Goal: Transaction & Acquisition: Download file/media

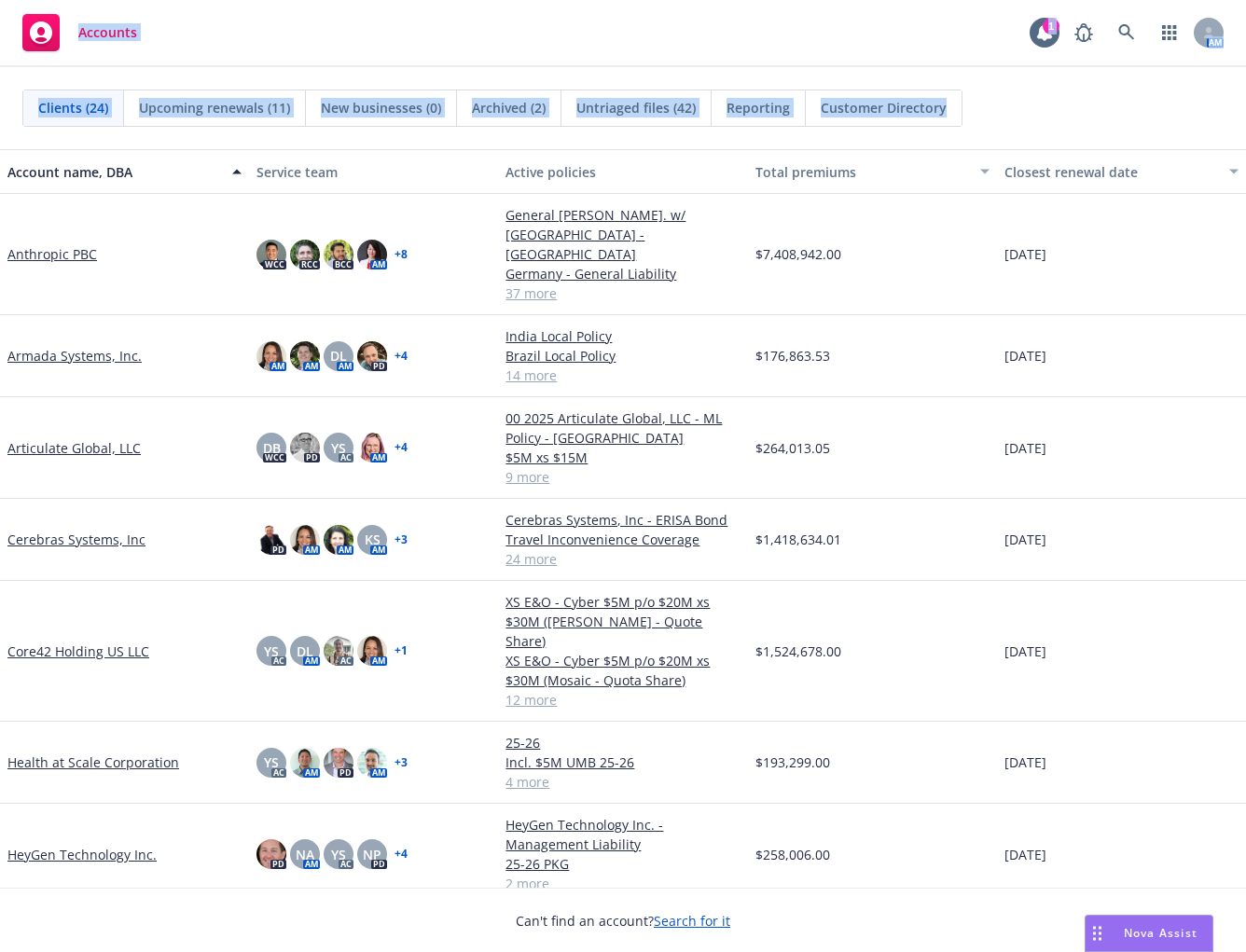
drag, startPoint x: 1008, startPoint y: 114, endPoint x: 65, endPoint y: 17, distance: 948.0
click at [65, 17] on div "Accounts 1 AM Clients (24) Upcoming renewals (11) New businesses (0) Archived (…" at bounding box center [623, 476] width 1246 height 952
click at [999, 108] on div "Clients (24) Upcoming renewals (11) New businesses (0) Archived (2) Untriaged f…" at bounding box center [623, 108] width 1202 height 38
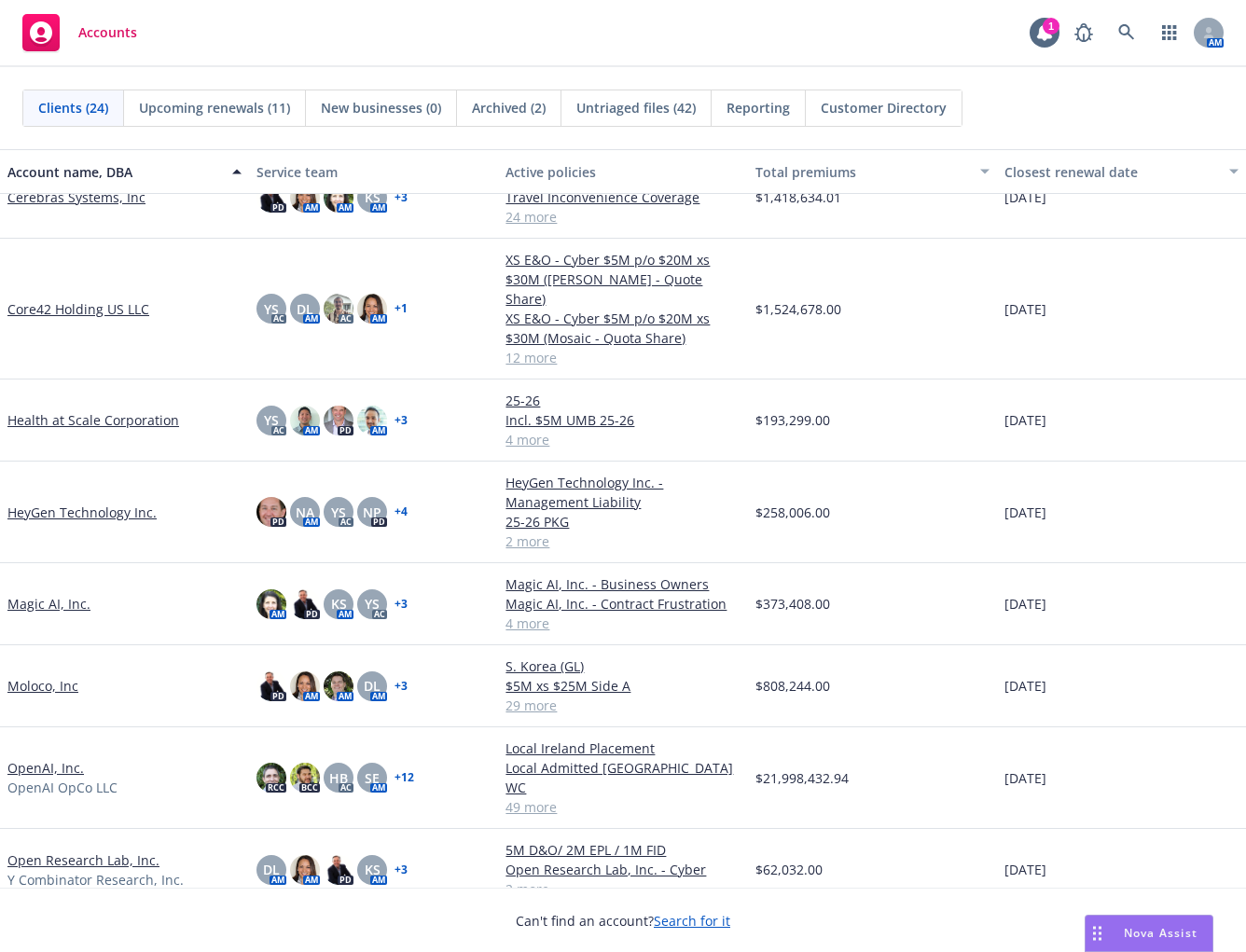
scroll to position [345, 0]
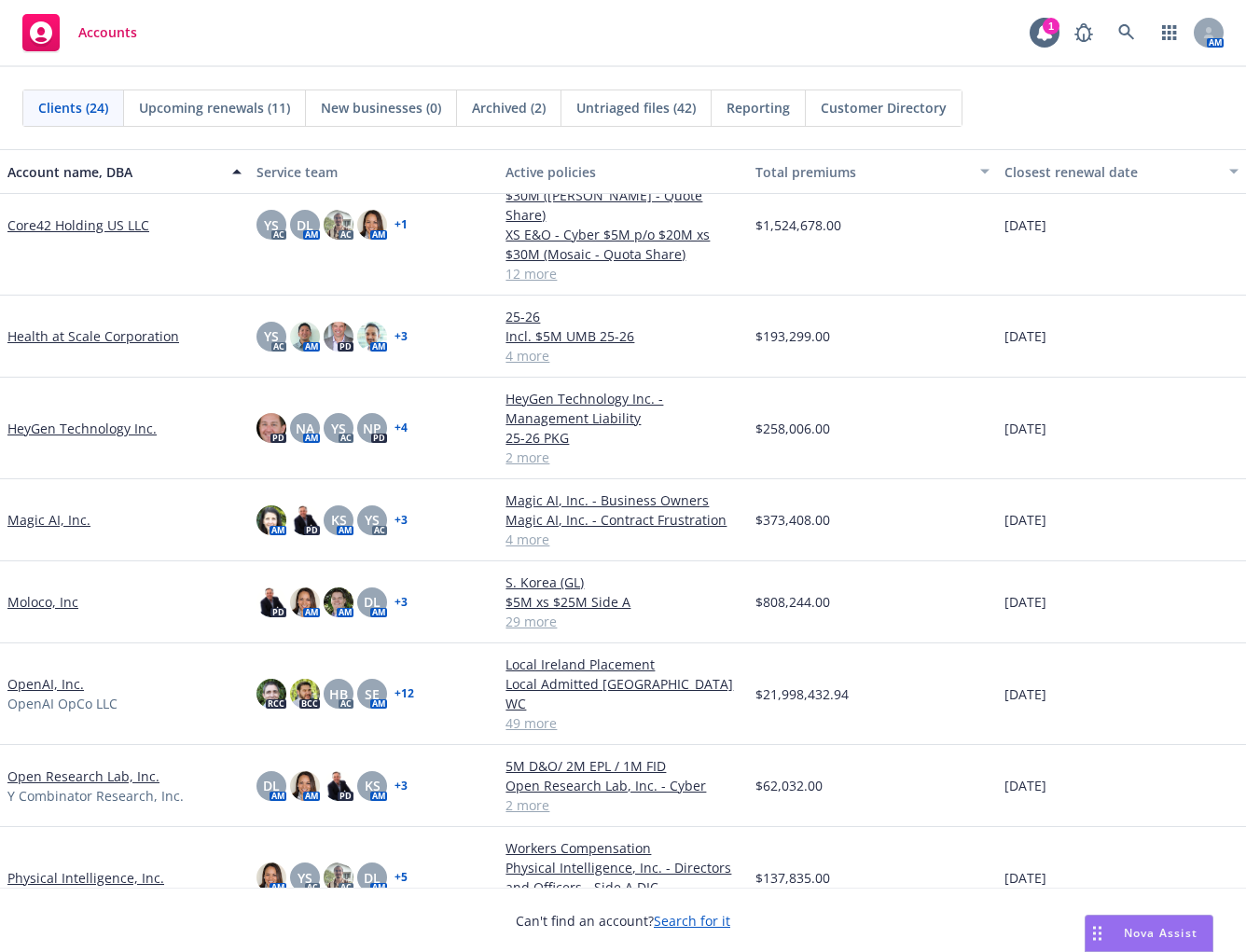
click at [52, 592] on link "Moloco, Inc" at bounding box center [42, 602] width 71 height 19
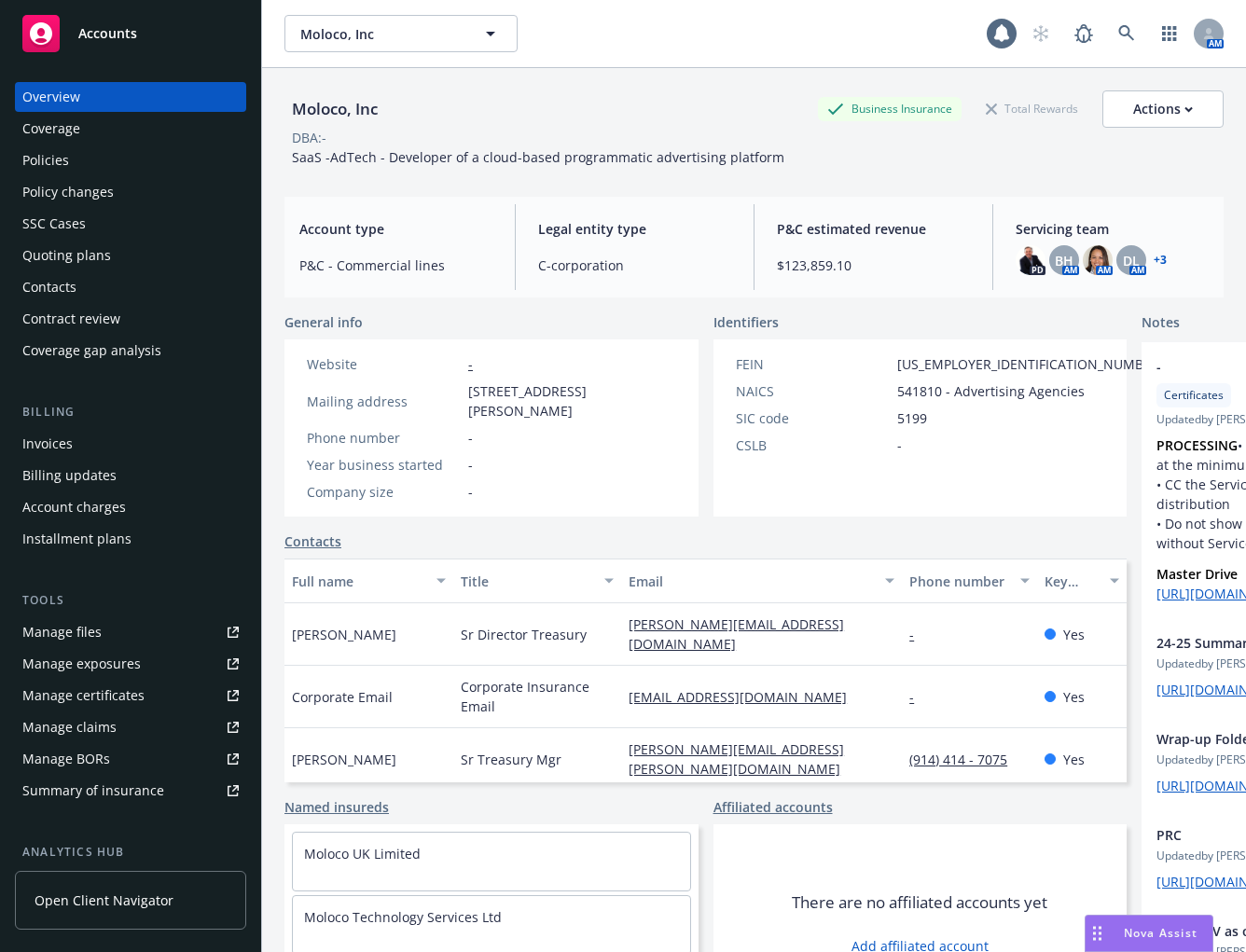
click at [93, 171] on div "Policies" at bounding box center [130, 160] width 216 height 30
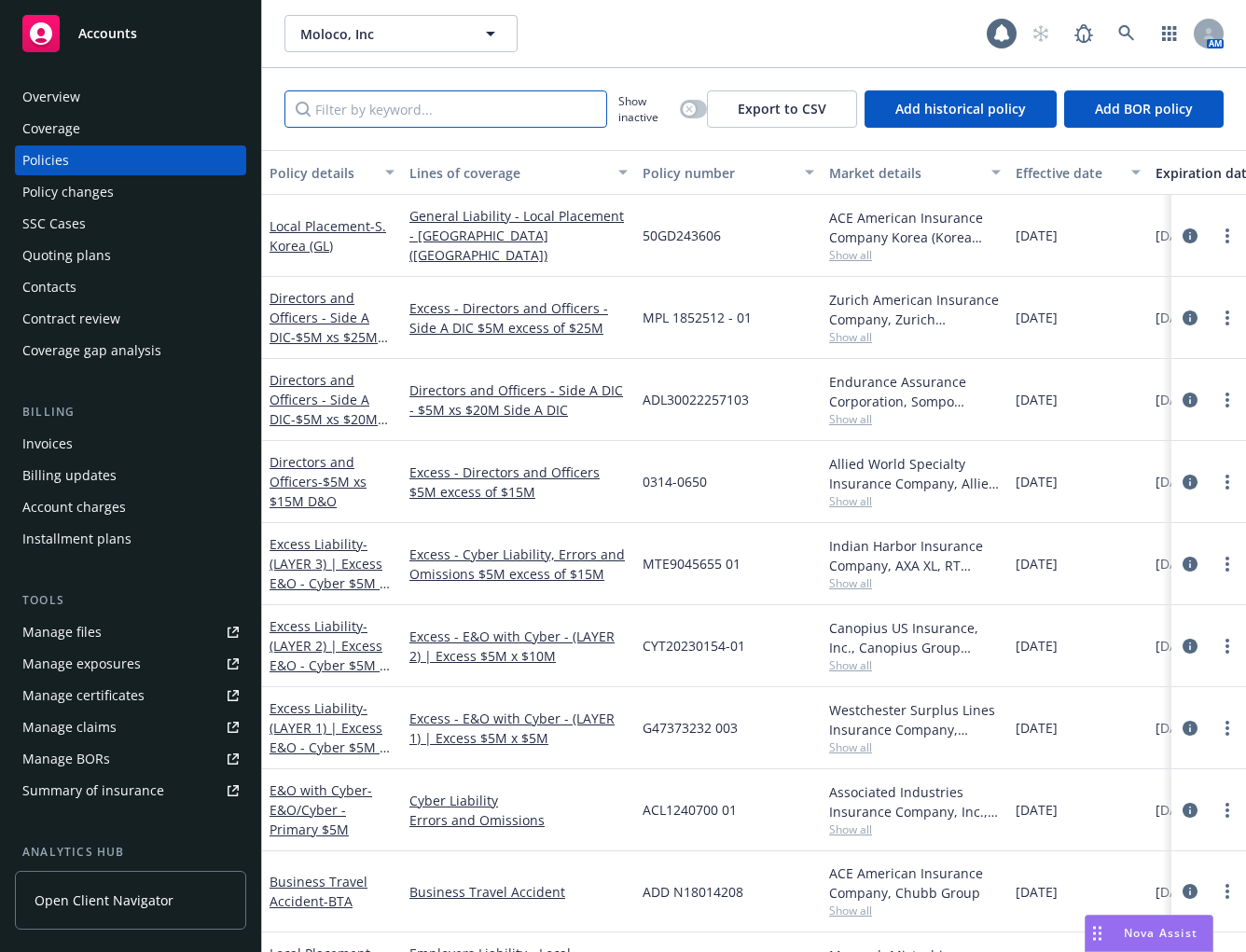
click at [382, 118] on input "Filter by keyword..." at bounding box center [446, 109] width 323 height 38
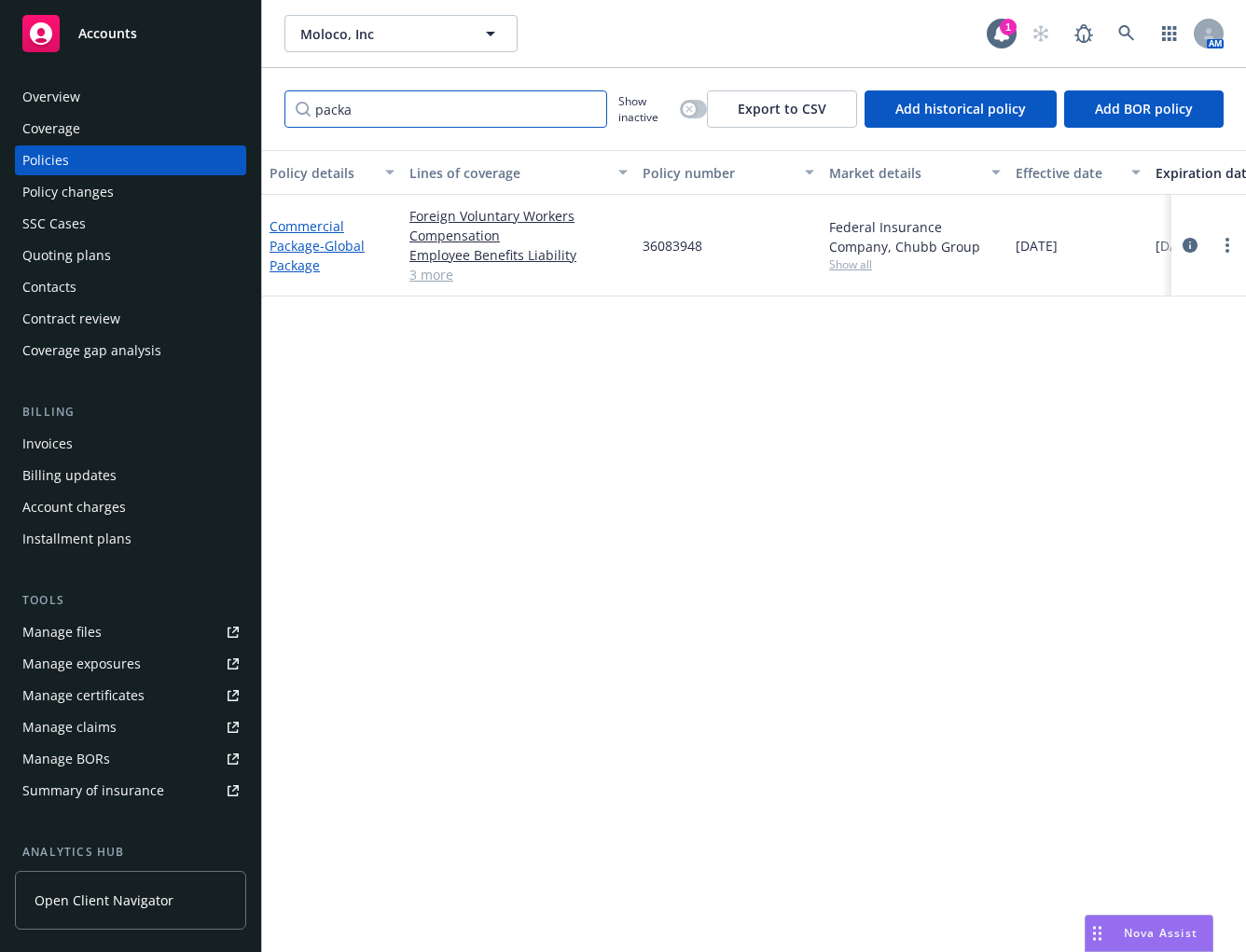
type input "packa"
click at [314, 239] on link "Commercial Package - Global Package" at bounding box center [317, 245] width 96 height 57
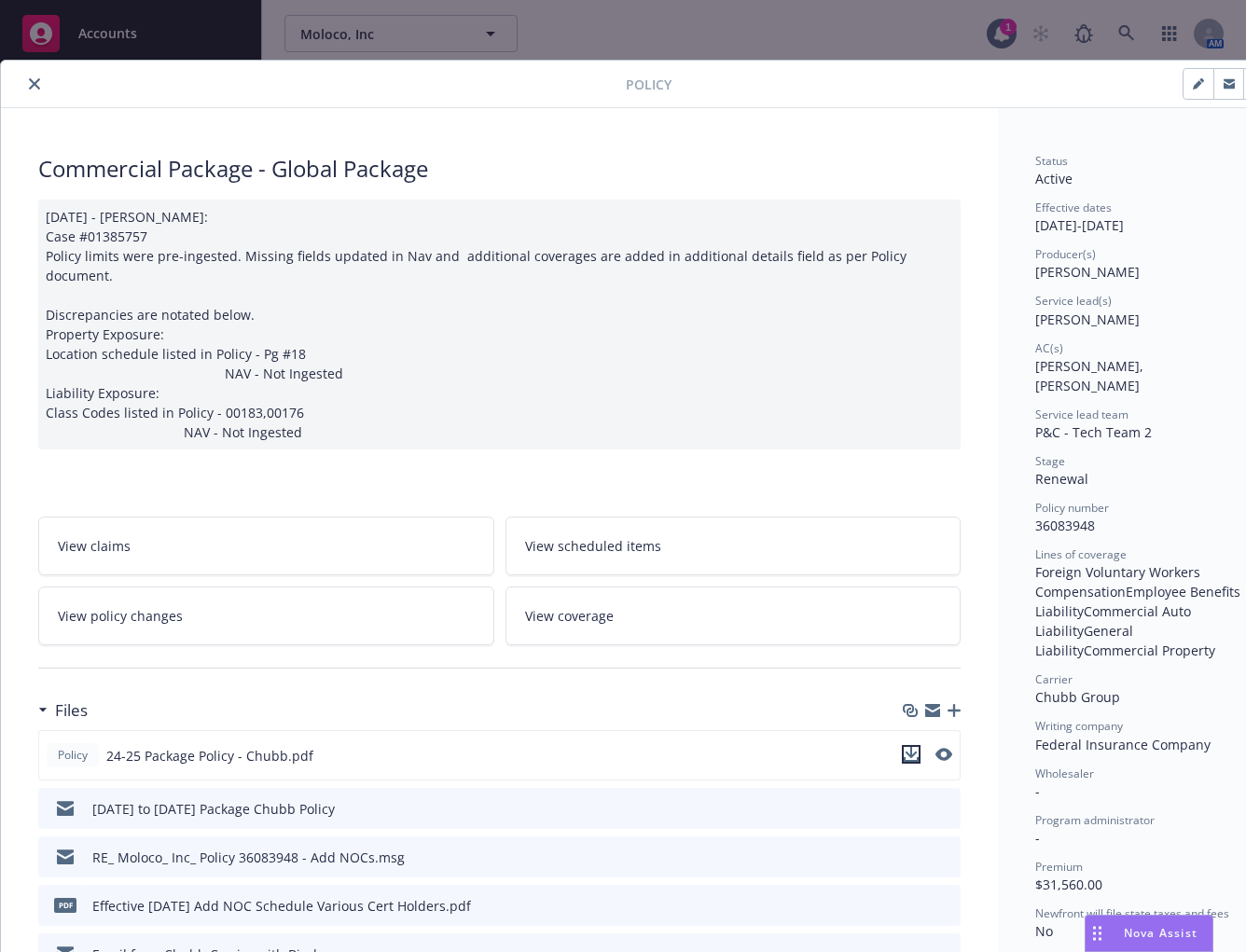
click at [914, 747] on icon "download file" at bounding box center [912, 753] width 13 height 12
click at [38, 85] on icon "close" at bounding box center [35, 84] width 12 height 12
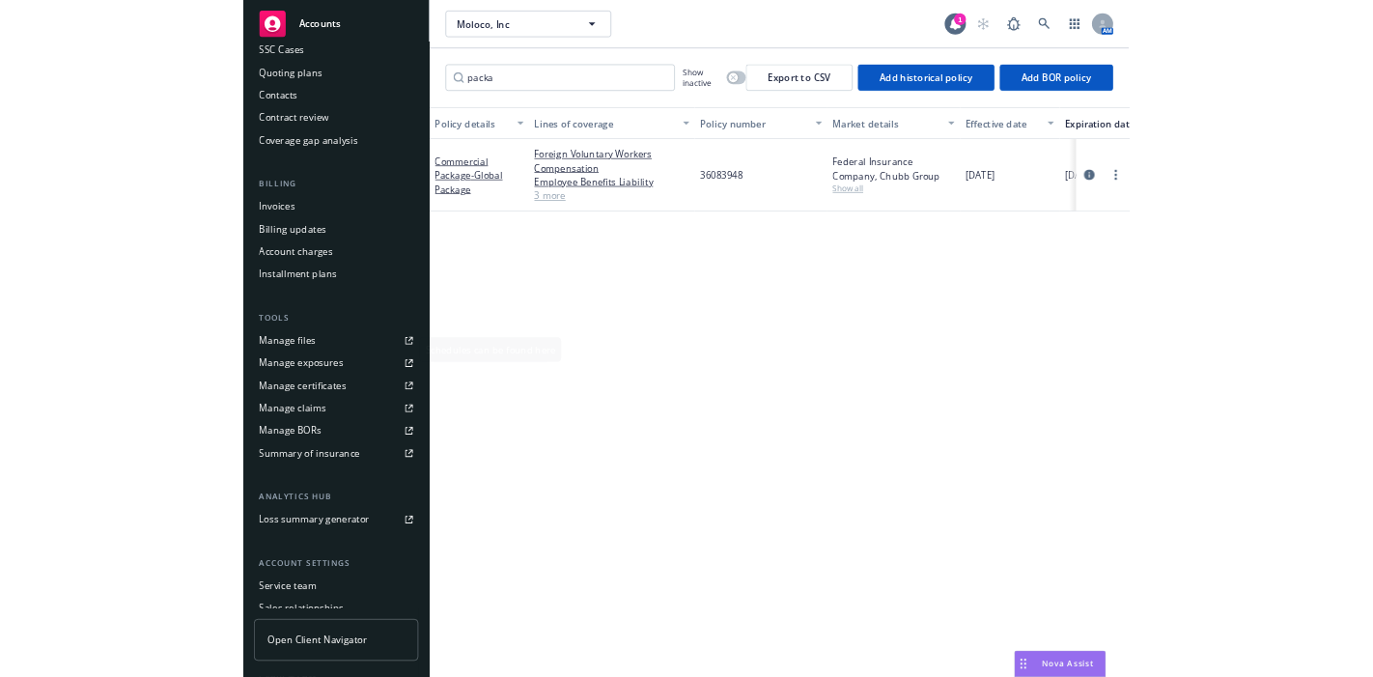
scroll to position [178, 0]
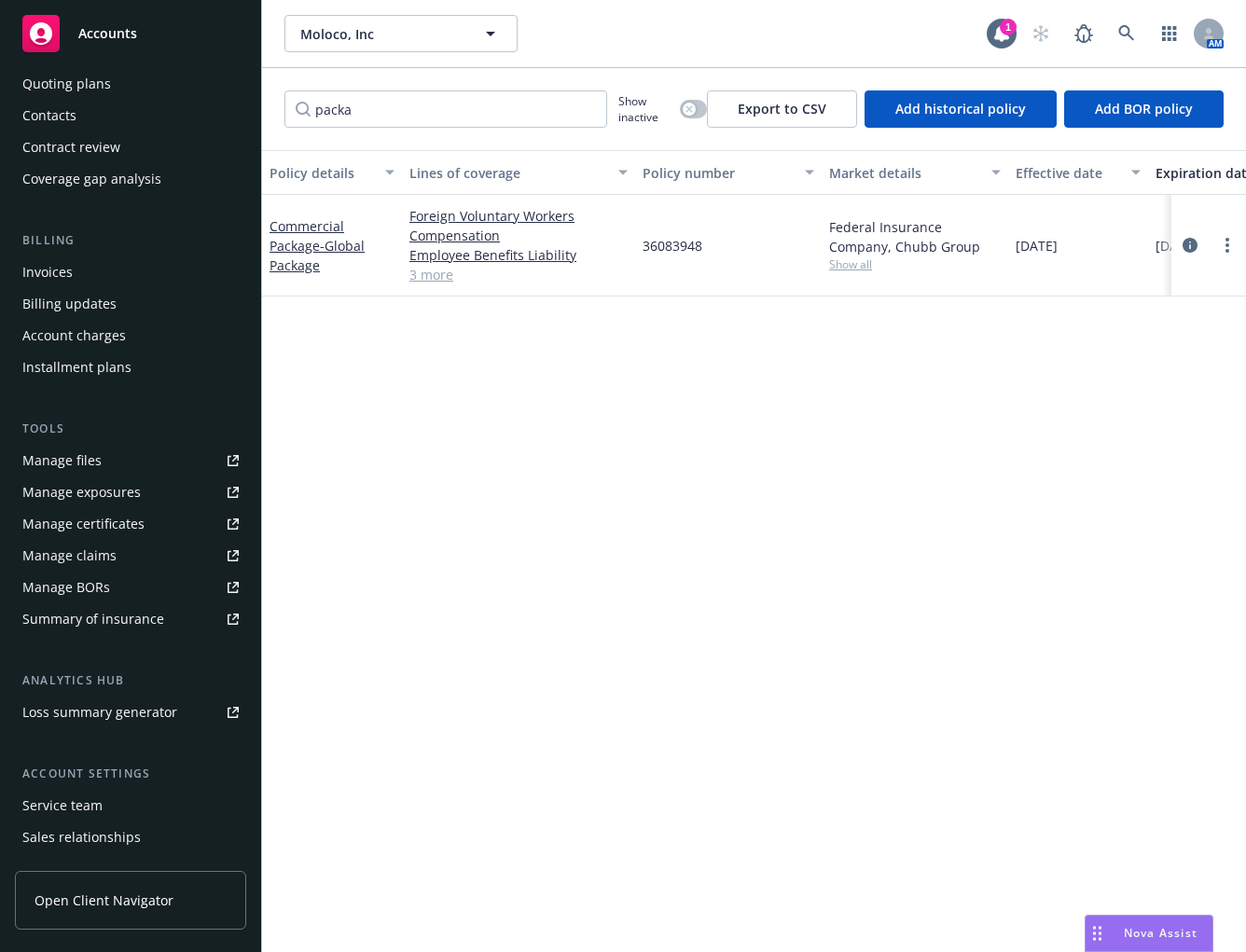
click at [110, 514] on div "Manage certificates" at bounding box center [83, 523] width 123 height 30
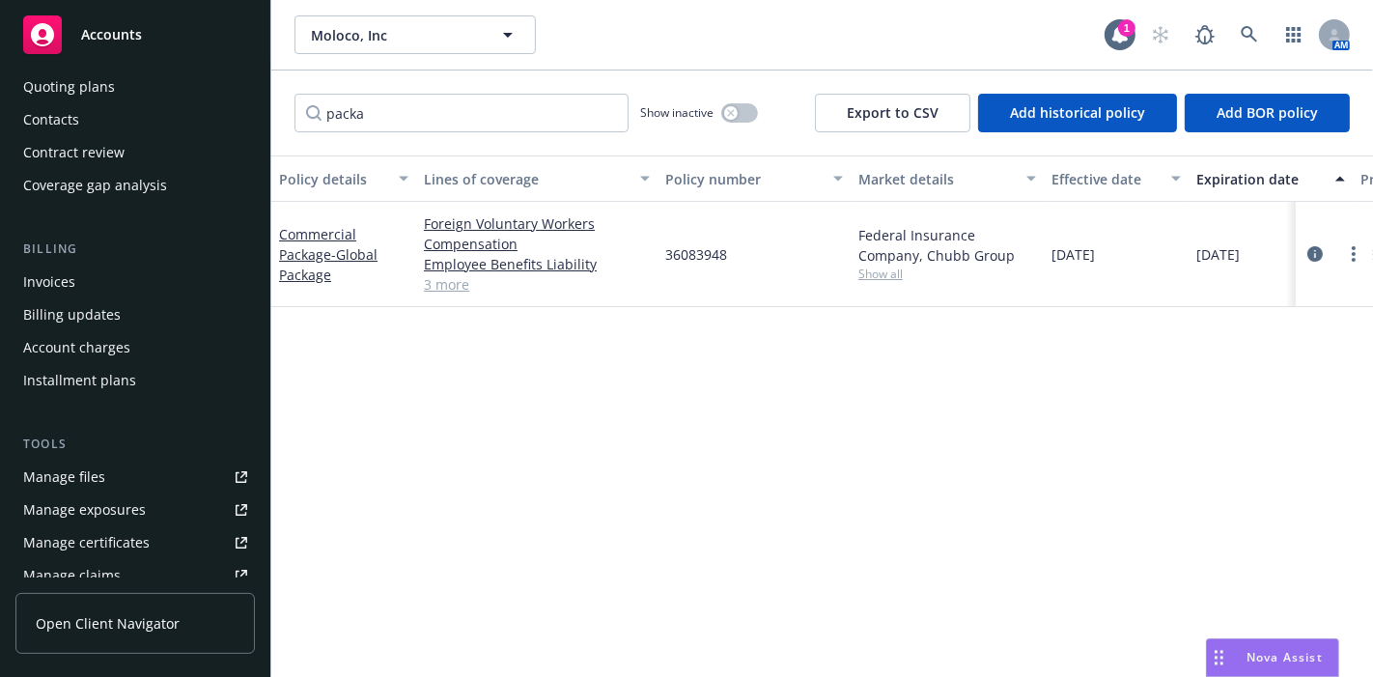
scroll to position [179, 0]
click at [408, 22] on button "Moloco, Inc" at bounding box center [415, 34] width 241 height 39
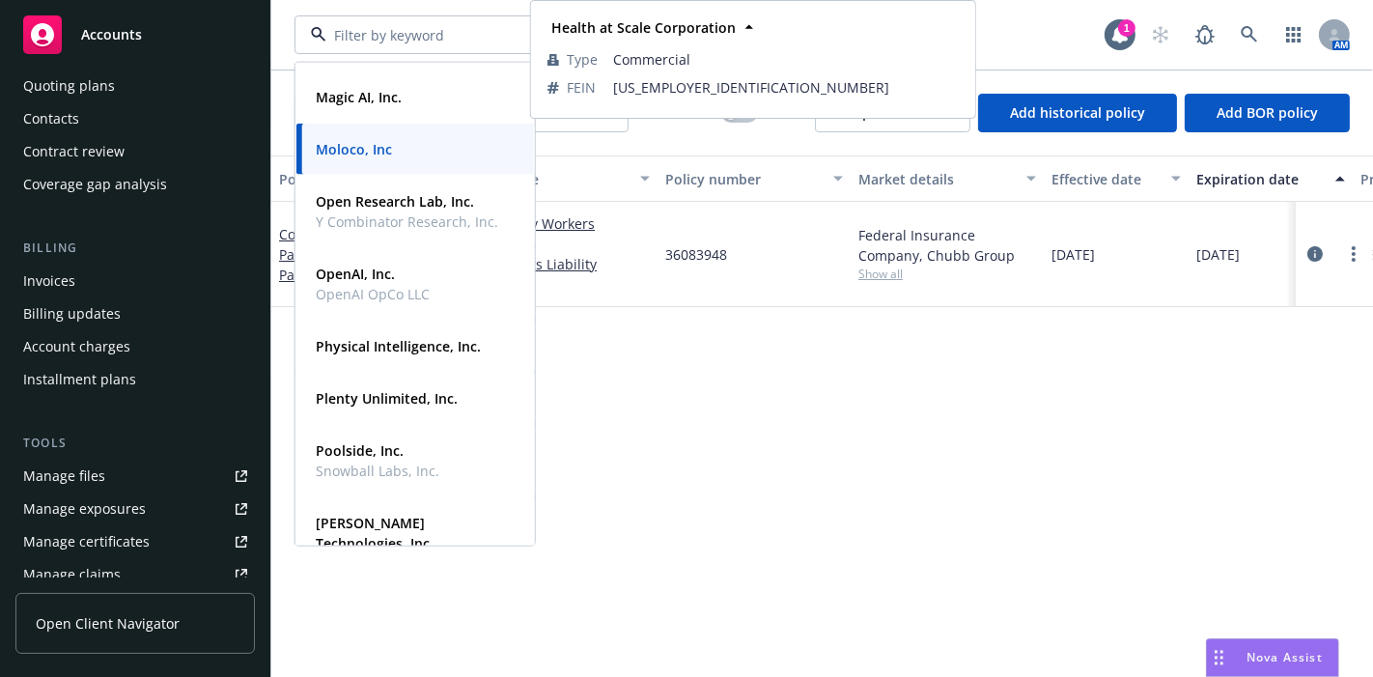
scroll to position [536, 0]
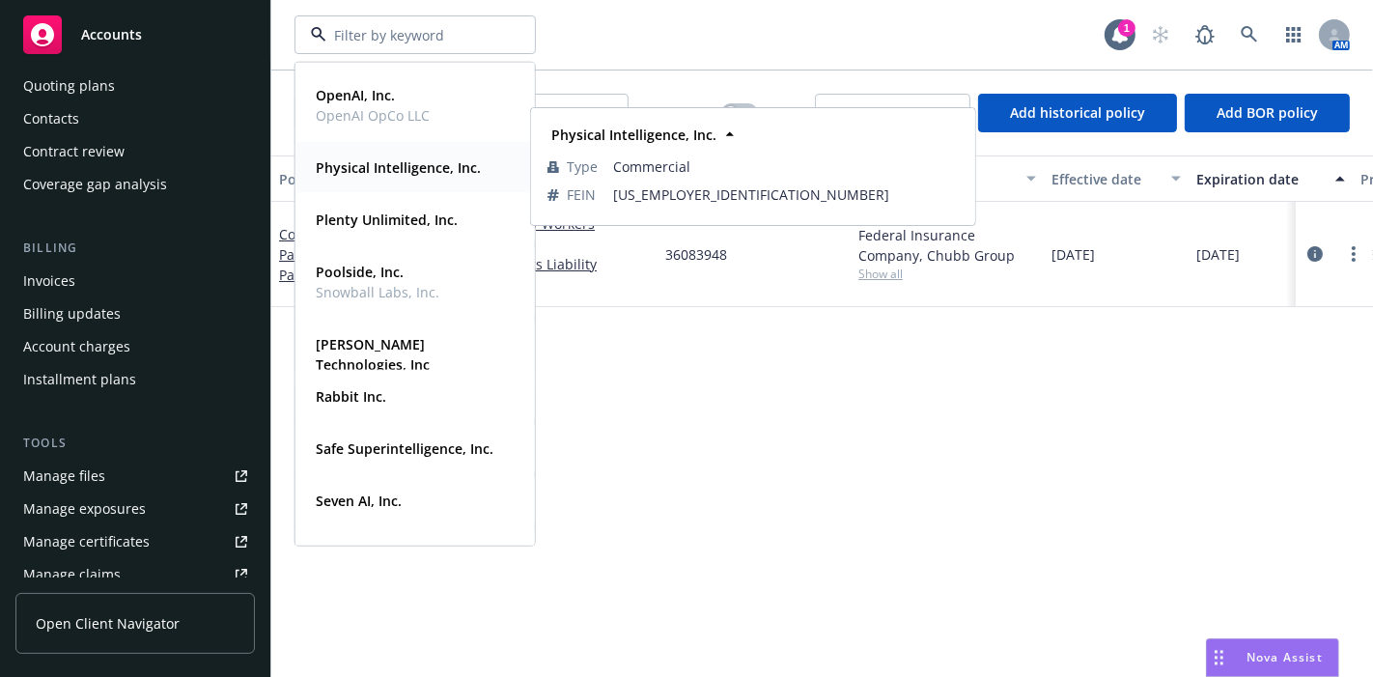
click at [392, 159] on strong "Physical Intelligence, Inc." at bounding box center [398, 167] width 165 height 18
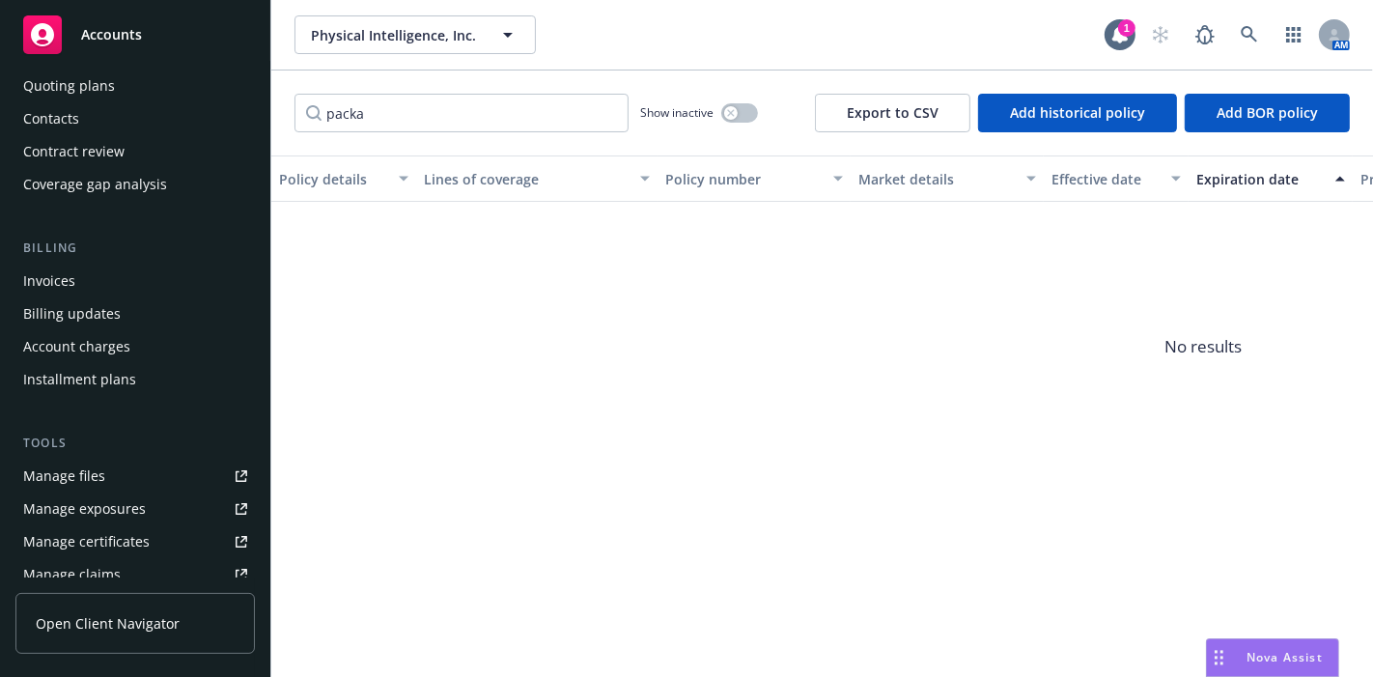
click at [110, 87] on div "Quoting plans" at bounding box center [69, 86] width 92 height 31
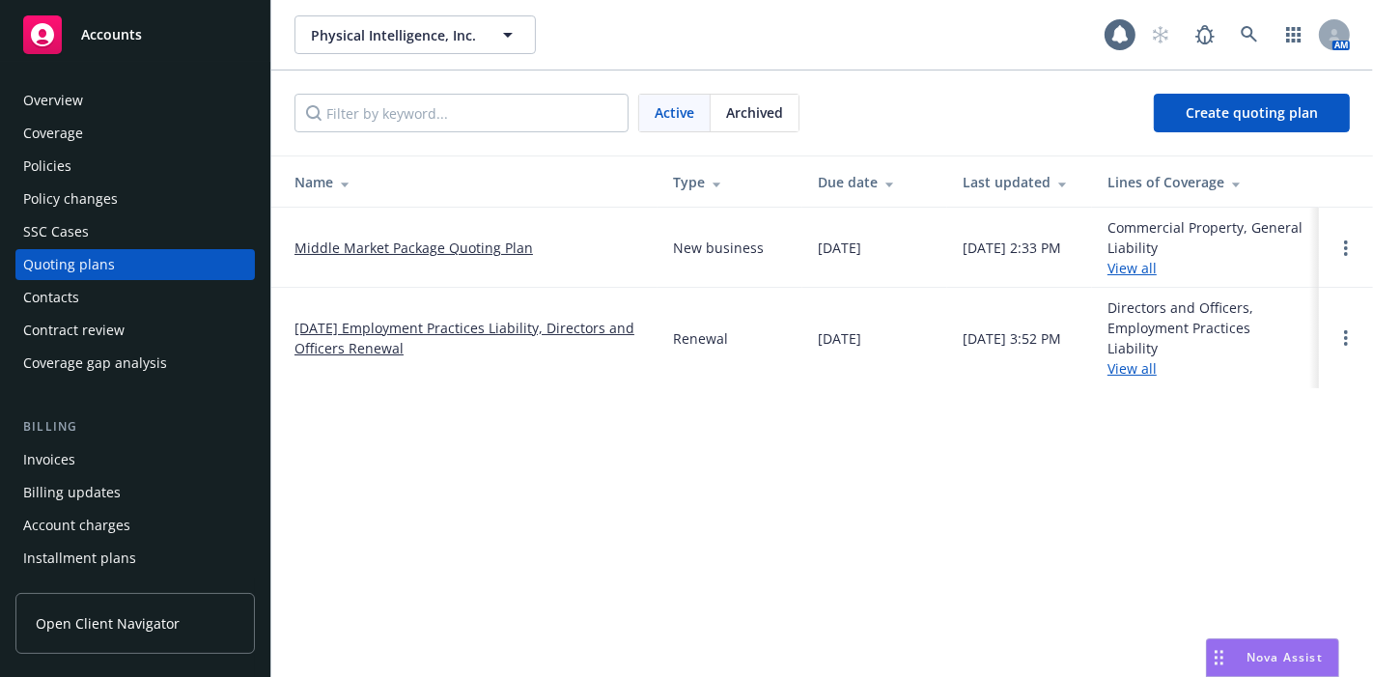
click at [474, 241] on link "Middle Market Package Quoting Plan" at bounding box center [414, 248] width 239 height 20
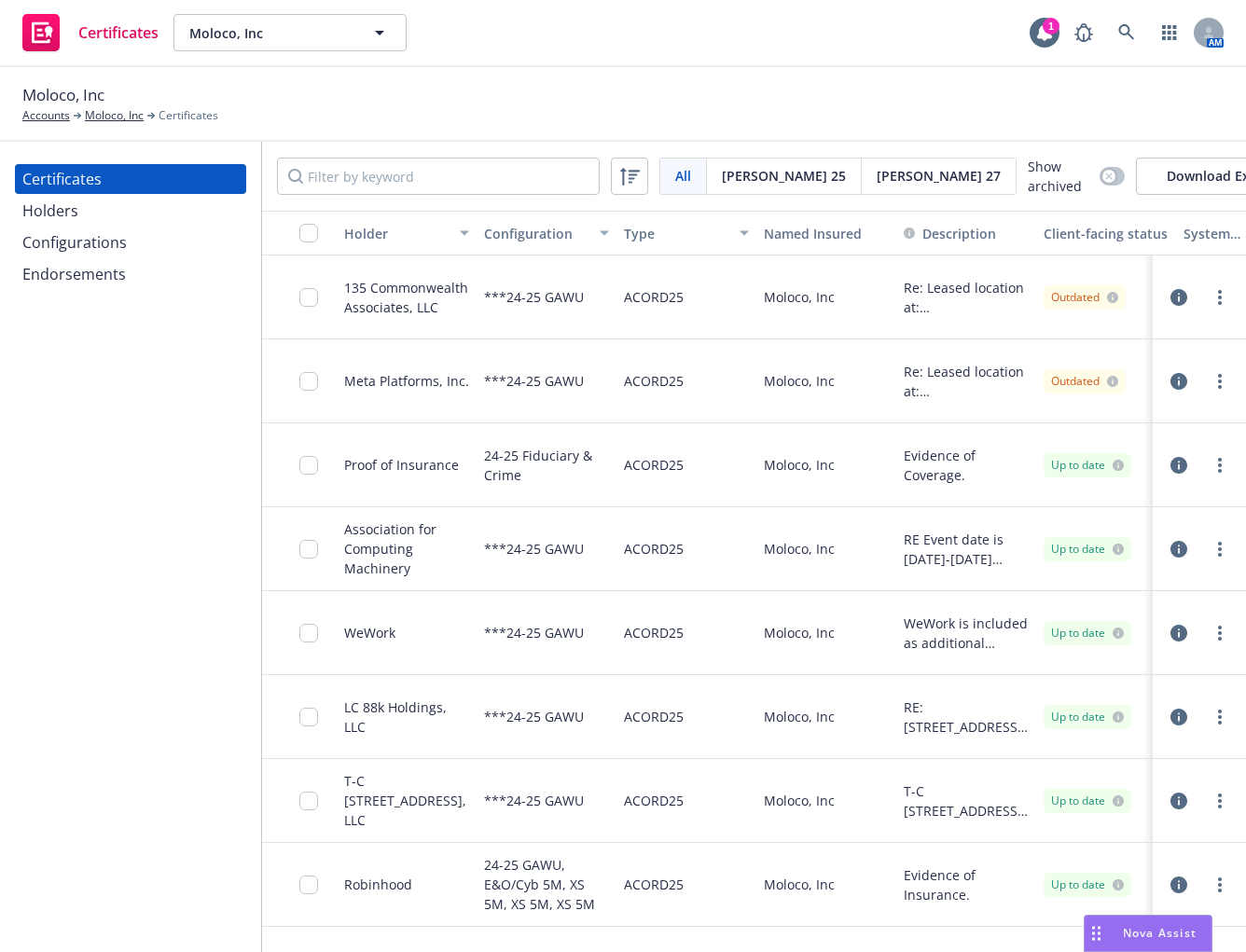
click at [120, 274] on div "Endorsements" at bounding box center [73, 274] width 103 height 30
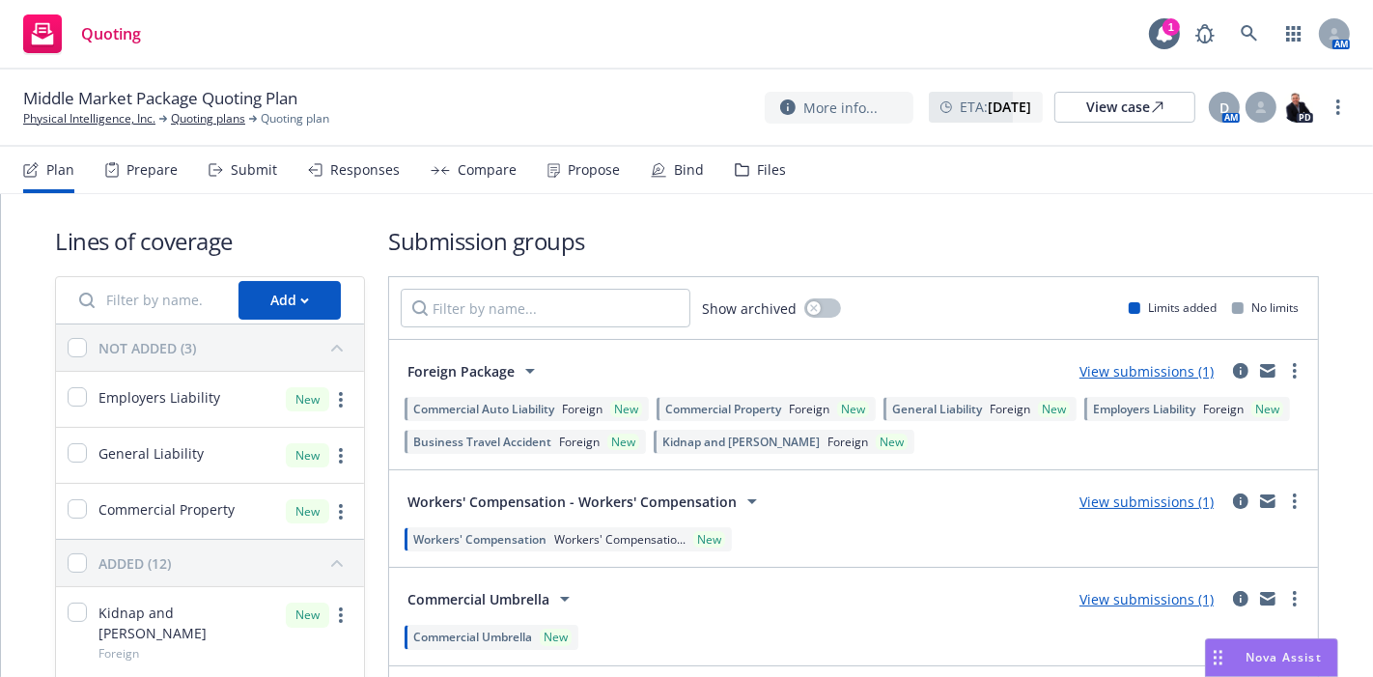
click at [136, 155] on div "Prepare" at bounding box center [141, 170] width 72 height 46
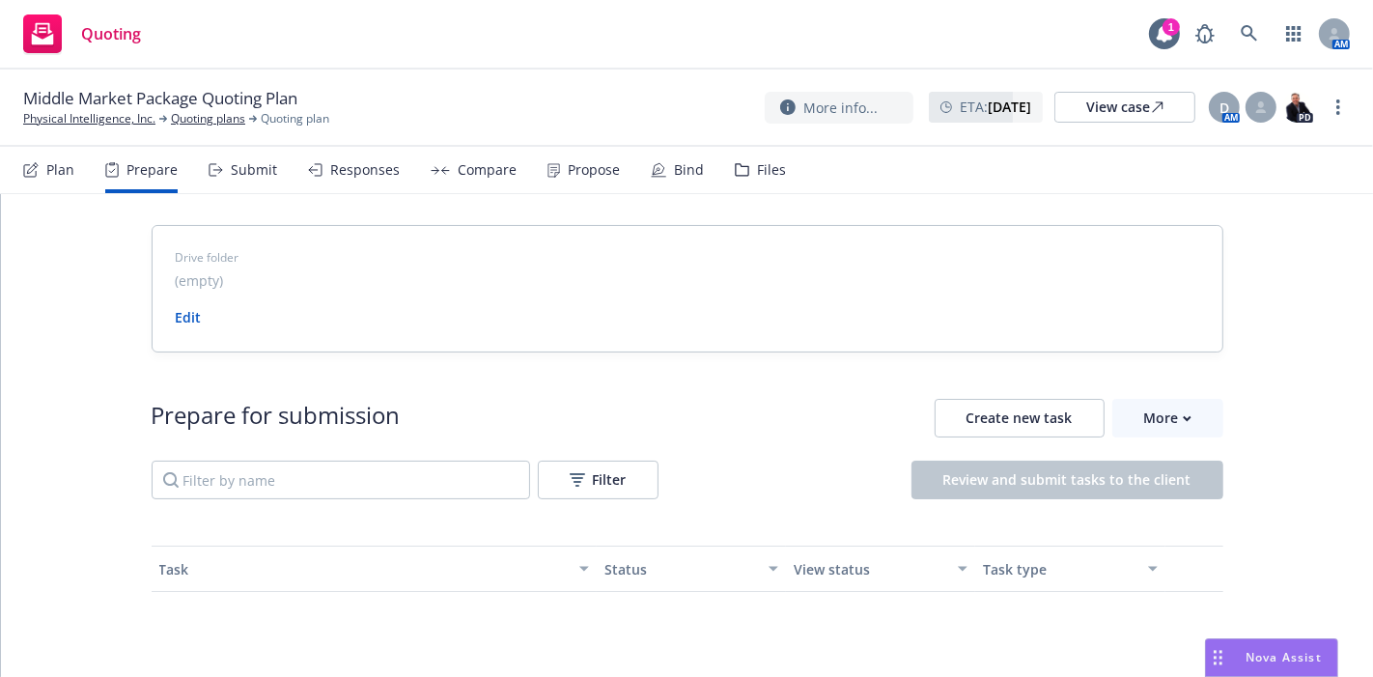
click at [248, 164] on div "Submit" at bounding box center [254, 169] width 46 height 15
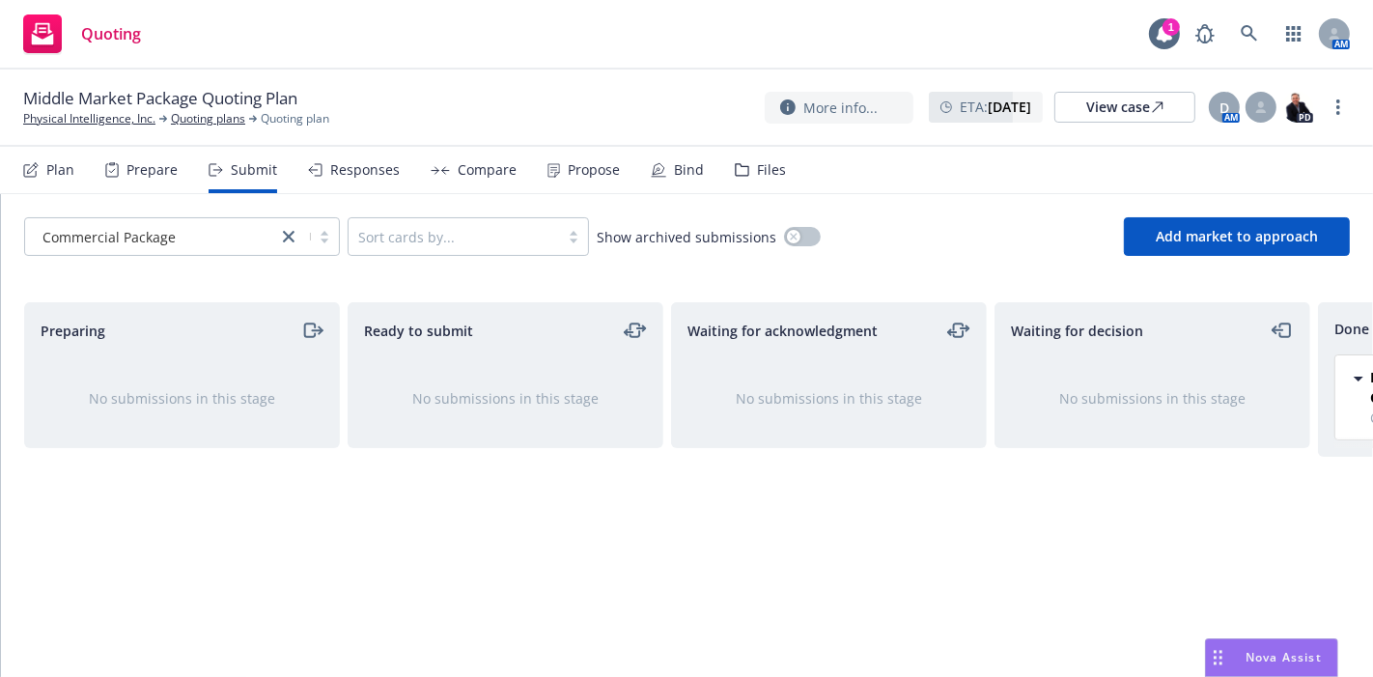
click at [339, 169] on div "Responses" at bounding box center [365, 169] width 70 height 15
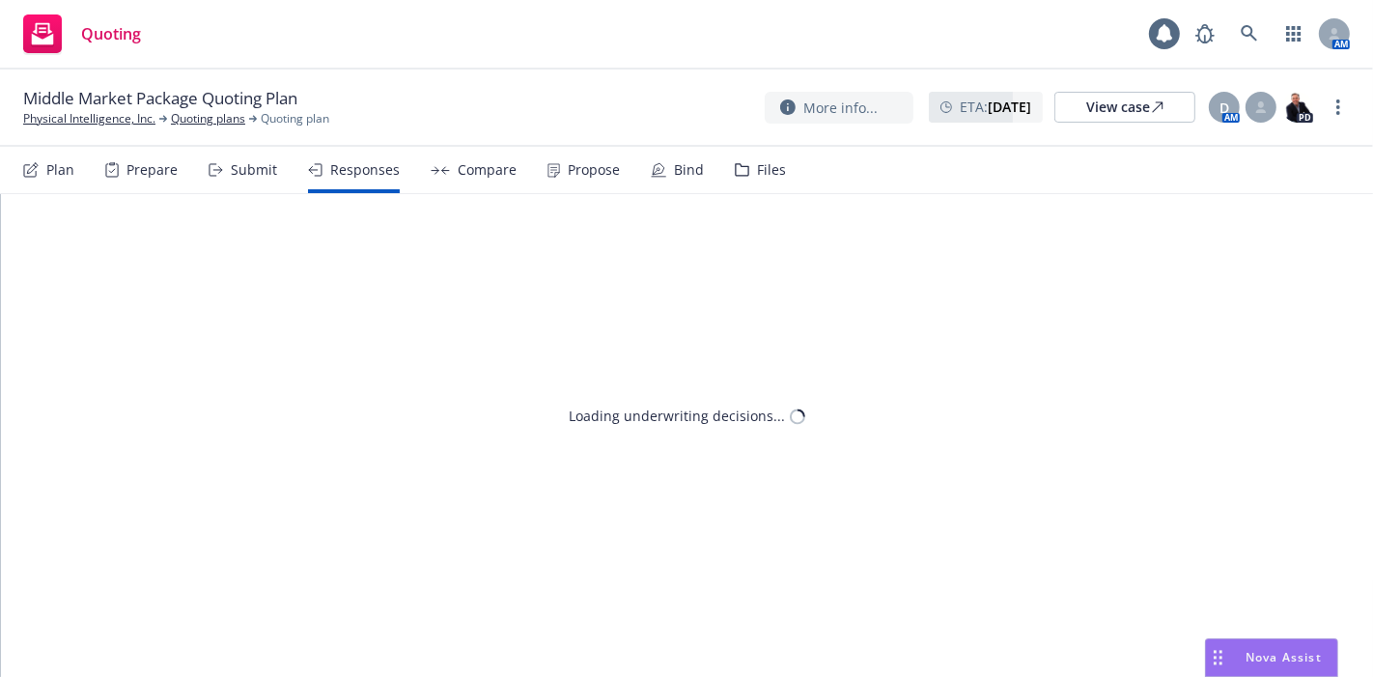
click at [228, 175] on div "Submit" at bounding box center [243, 170] width 69 height 46
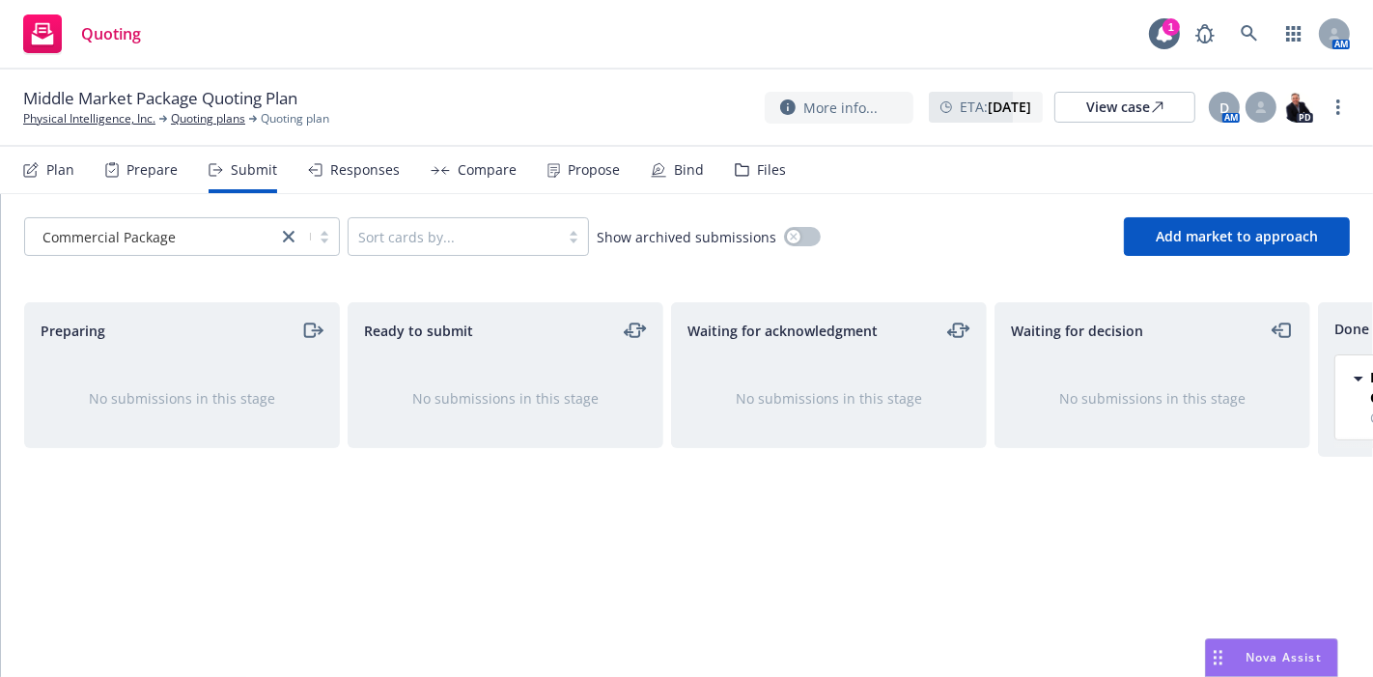
click at [223, 225] on div at bounding box center [151, 236] width 233 height 23
click at [460, 546] on div "Ready to submit No submissions in this stage" at bounding box center [506, 469] width 316 height 334
click at [64, 162] on div "Plan" at bounding box center [60, 169] width 28 height 15
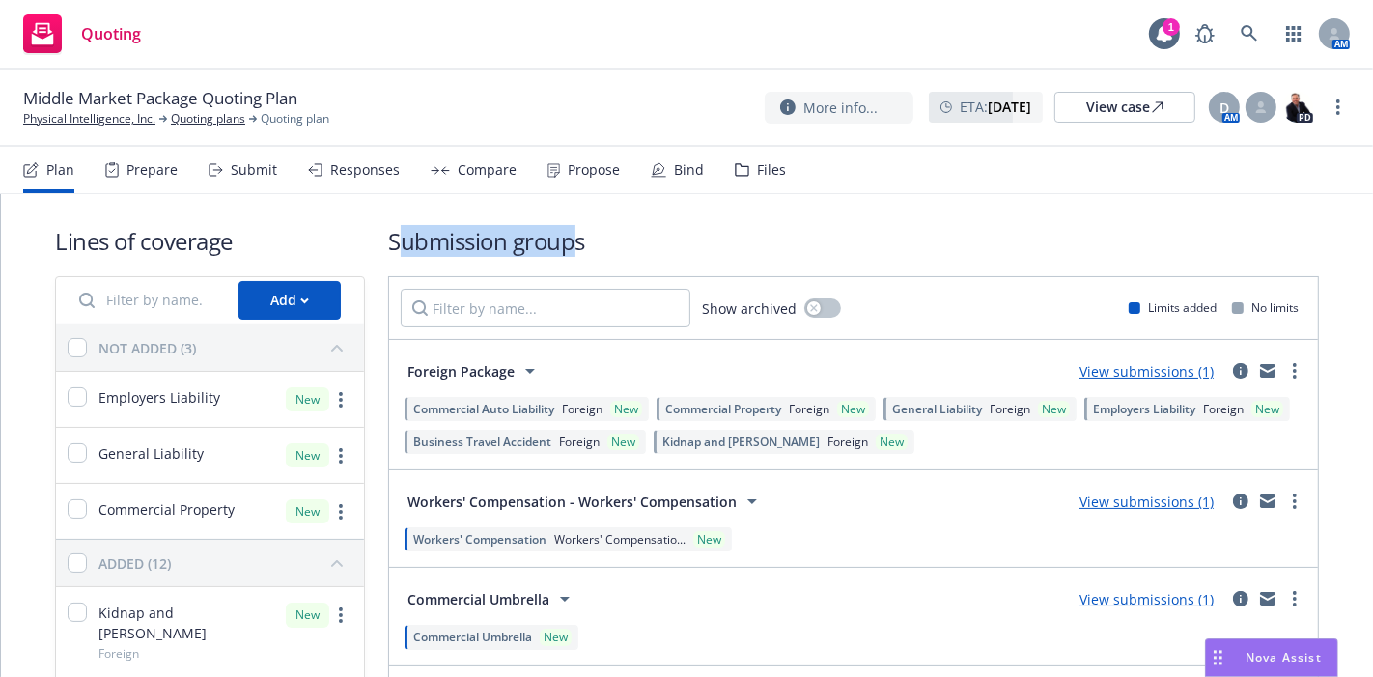
drag, startPoint x: 391, startPoint y: 238, endPoint x: 567, endPoint y: 241, distance: 175.8
click at [567, 241] on h1 "Submission groups" at bounding box center [853, 241] width 931 height 32
click at [542, 239] on h1 "Submission groups" at bounding box center [853, 241] width 931 height 32
drag, startPoint x: 568, startPoint y: 240, endPoint x: 401, endPoint y: 240, distance: 167.1
click at [401, 240] on h1 "Submission groups" at bounding box center [853, 241] width 931 height 32
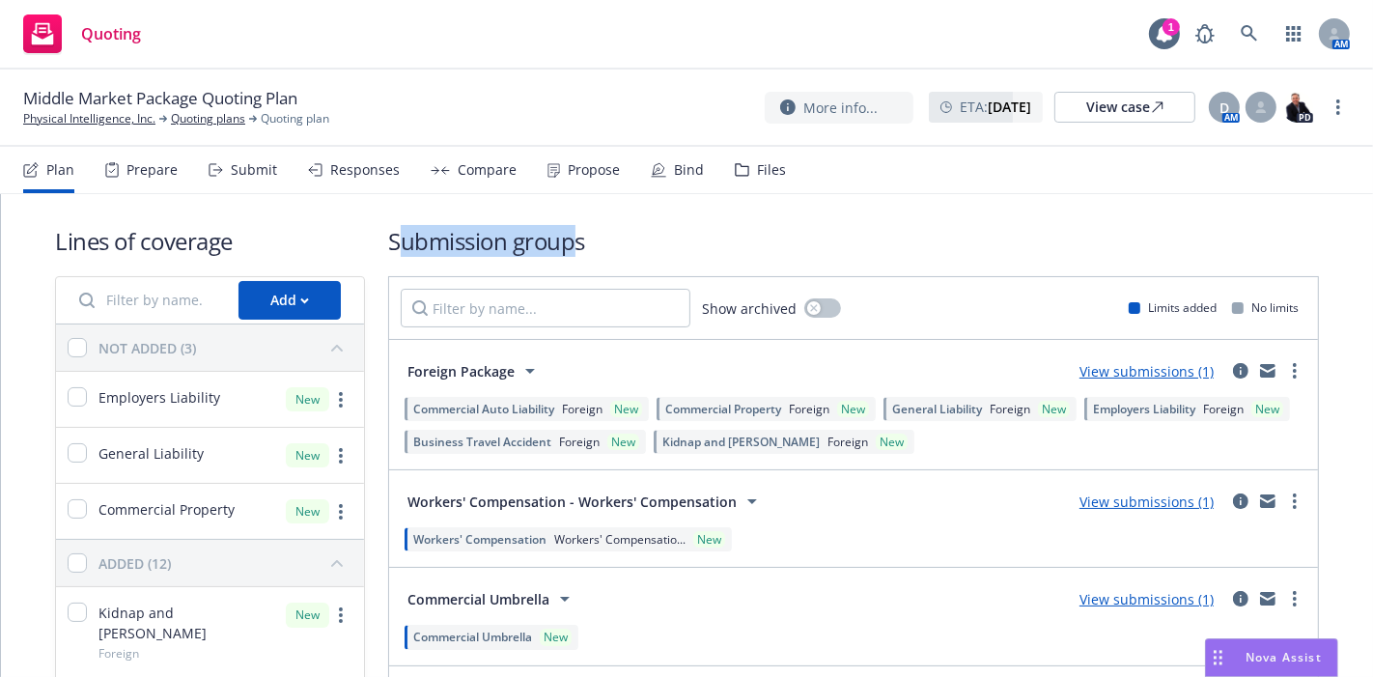
click at [569, 246] on h1 "Submission groups" at bounding box center [853, 241] width 931 height 32
click at [1284, 371] on link "more" at bounding box center [1295, 370] width 23 height 23
click at [1165, 368] on link "View submissions (1)" at bounding box center [1147, 371] width 134 height 18
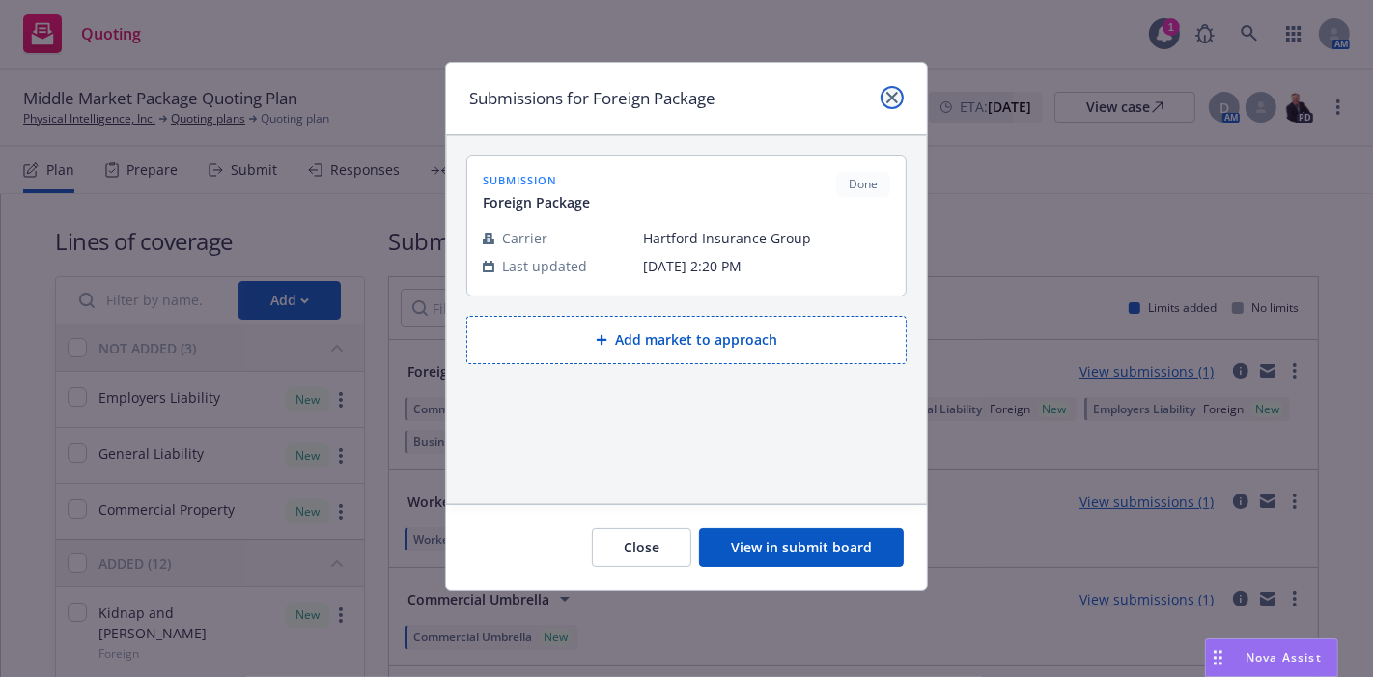
click at [900, 92] on link "close" at bounding box center [892, 97] width 23 height 23
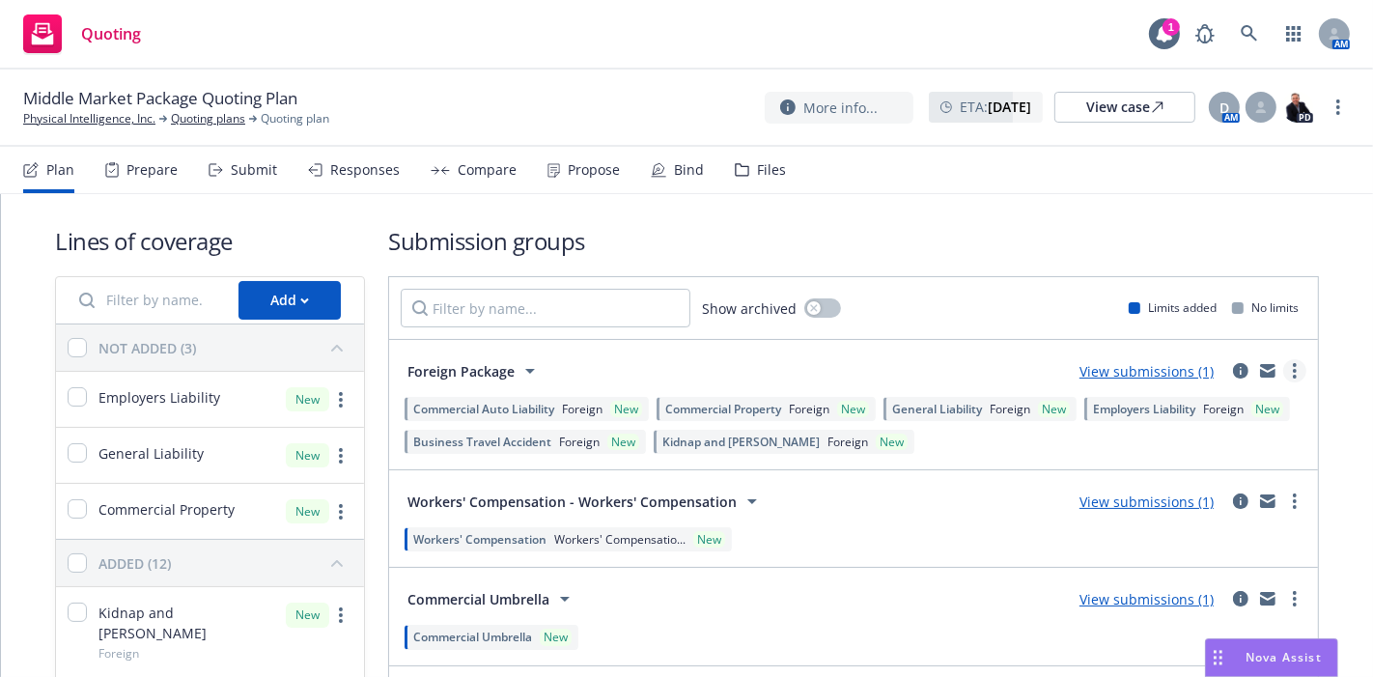
click at [1284, 368] on link "more" at bounding box center [1295, 370] width 23 height 23
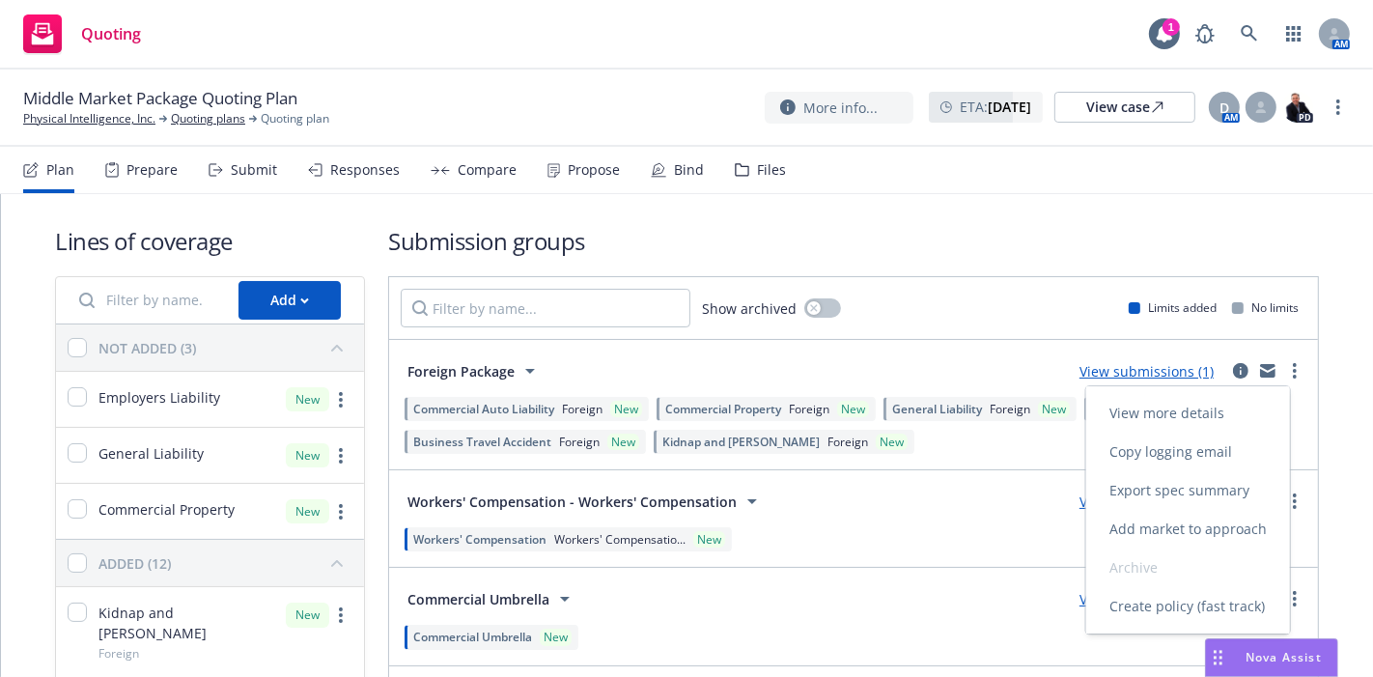
scroll to position [179, 0]
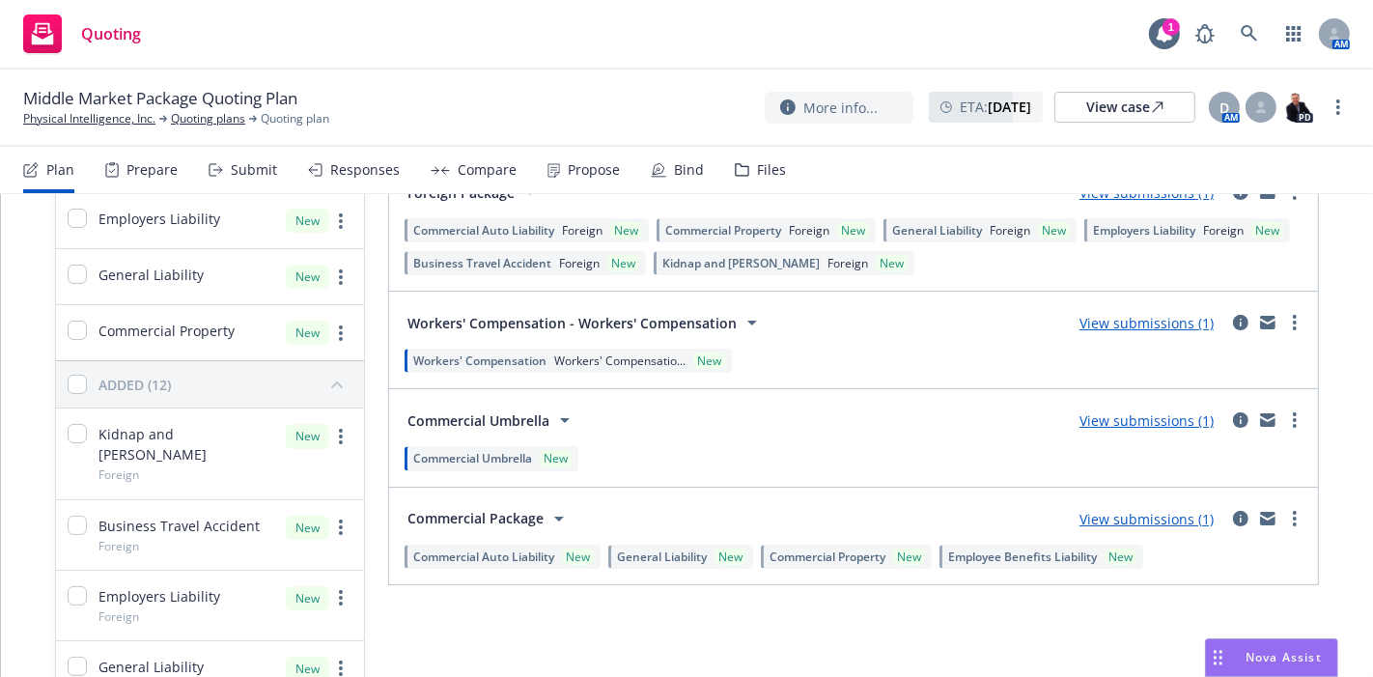
click at [1317, 470] on div "Lines of coverage Add NOT ADDED (3) Employers Liability New General Liability N…" at bounding box center [687, 652] width 1372 height 1275
click at [877, 558] on span "Commercial Property" at bounding box center [828, 557] width 116 height 16
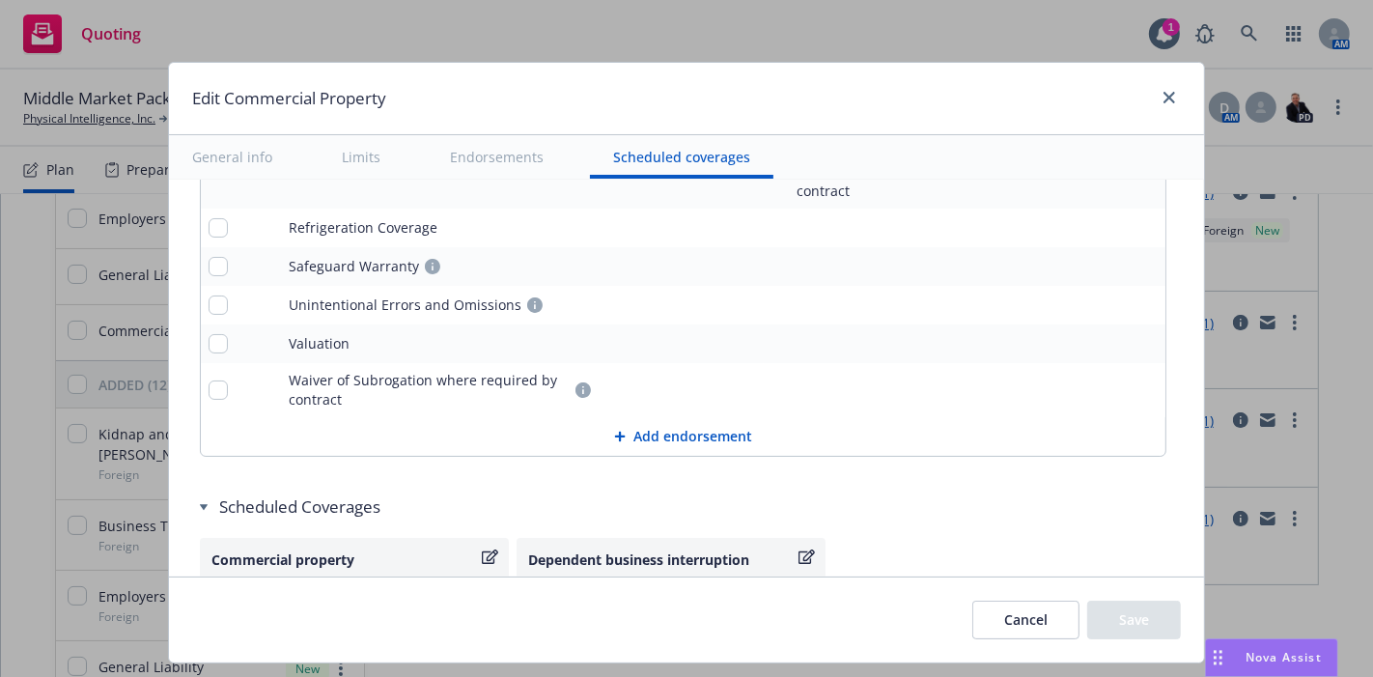
scroll to position [7075, 0]
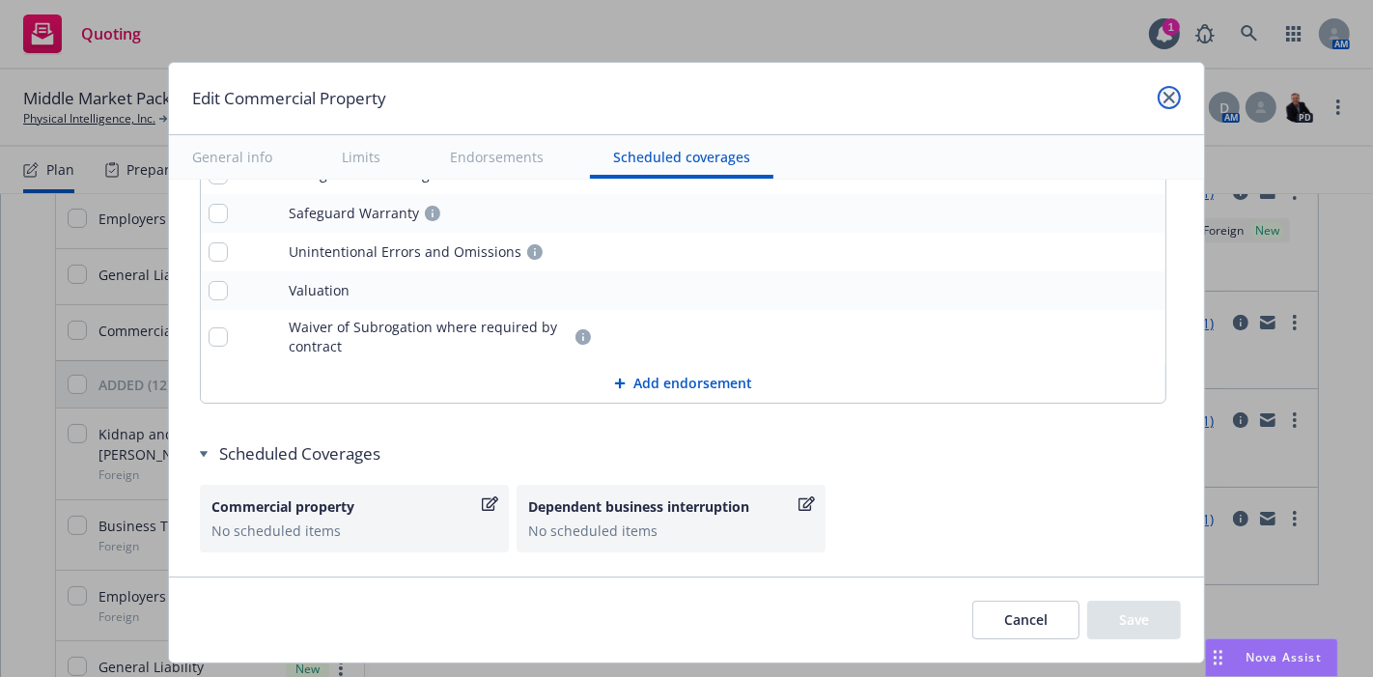
click at [1169, 95] on icon "close" at bounding box center [1170, 98] width 12 height 12
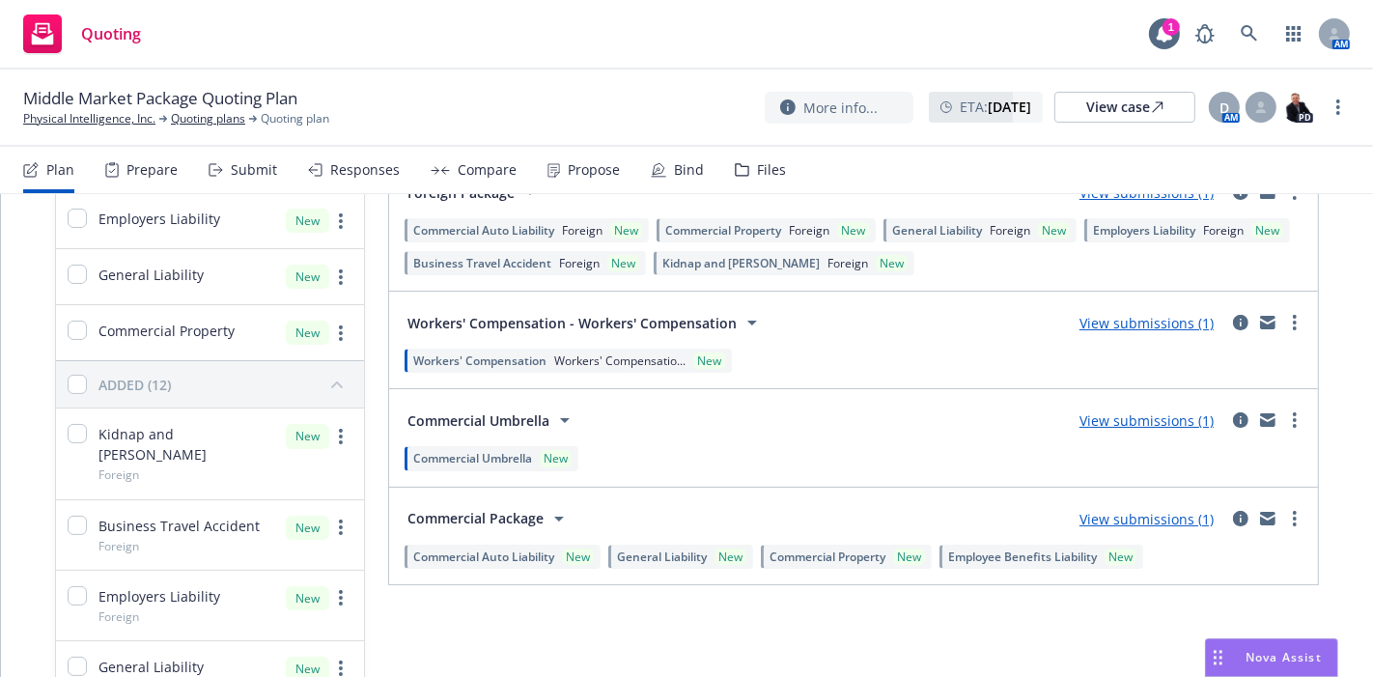
click at [692, 551] on span "General Liability" at bounding box center [662, 557] width 90 height 16
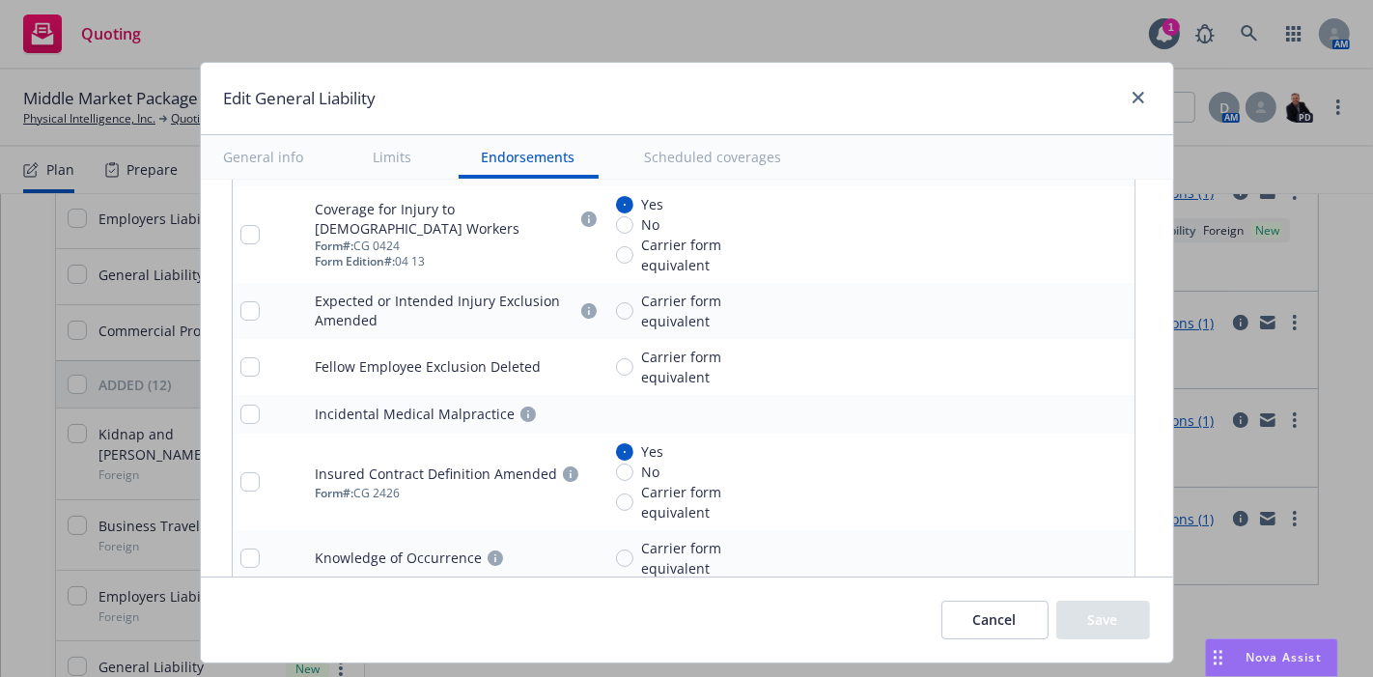
scroll to position [4190, 0]
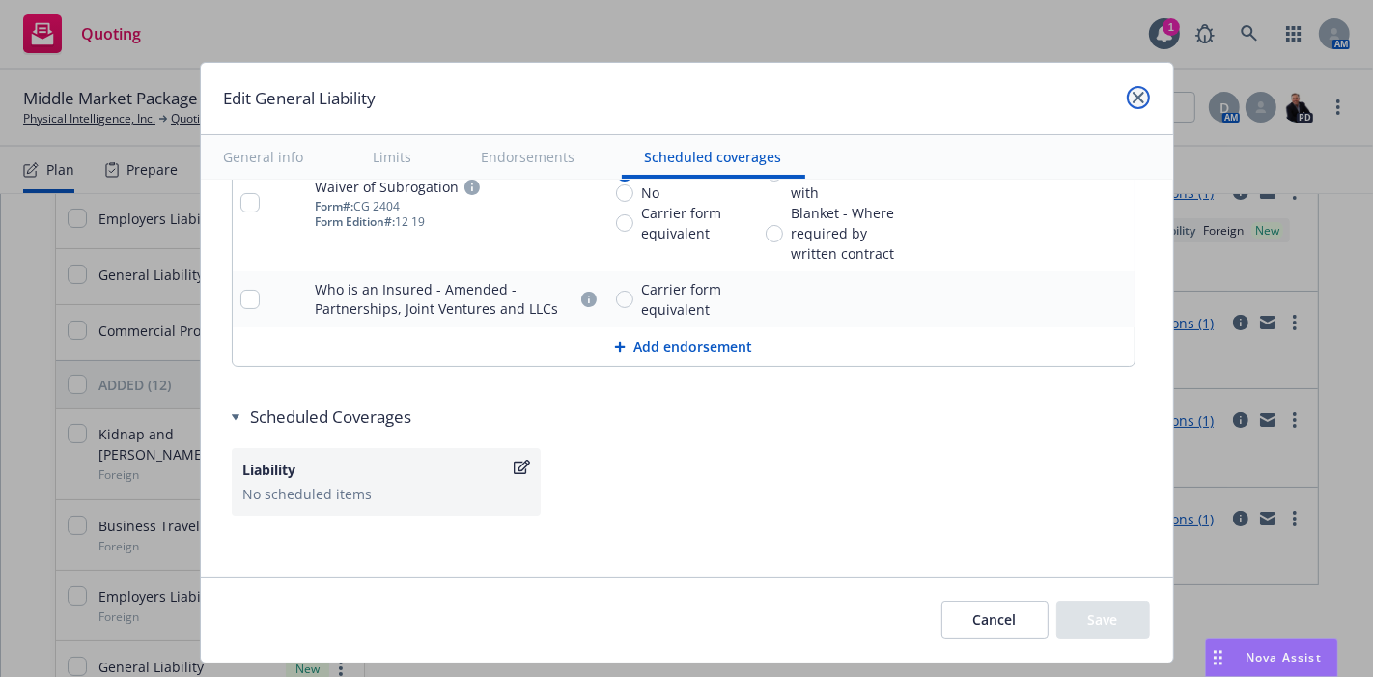
click at [1127, 93] on link "close" at bounding box center [1138, 97] width 23 height 23
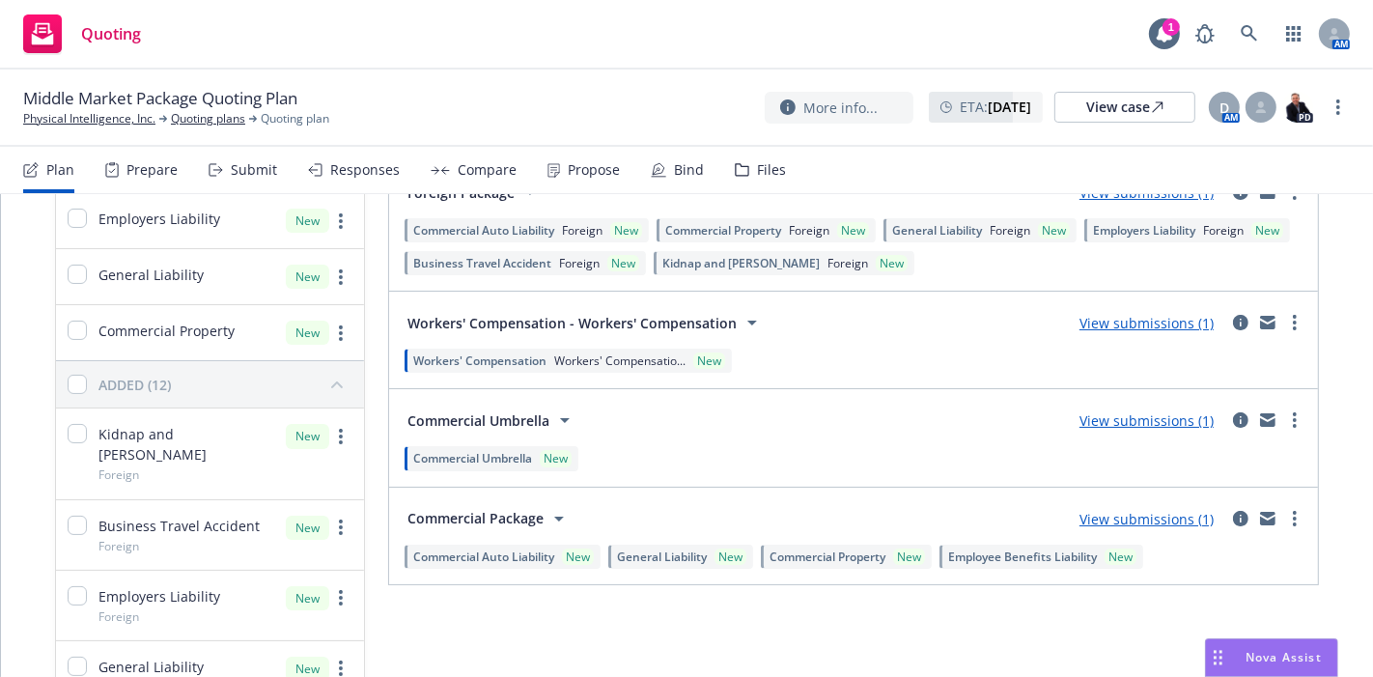
scroll to position [0, 0]
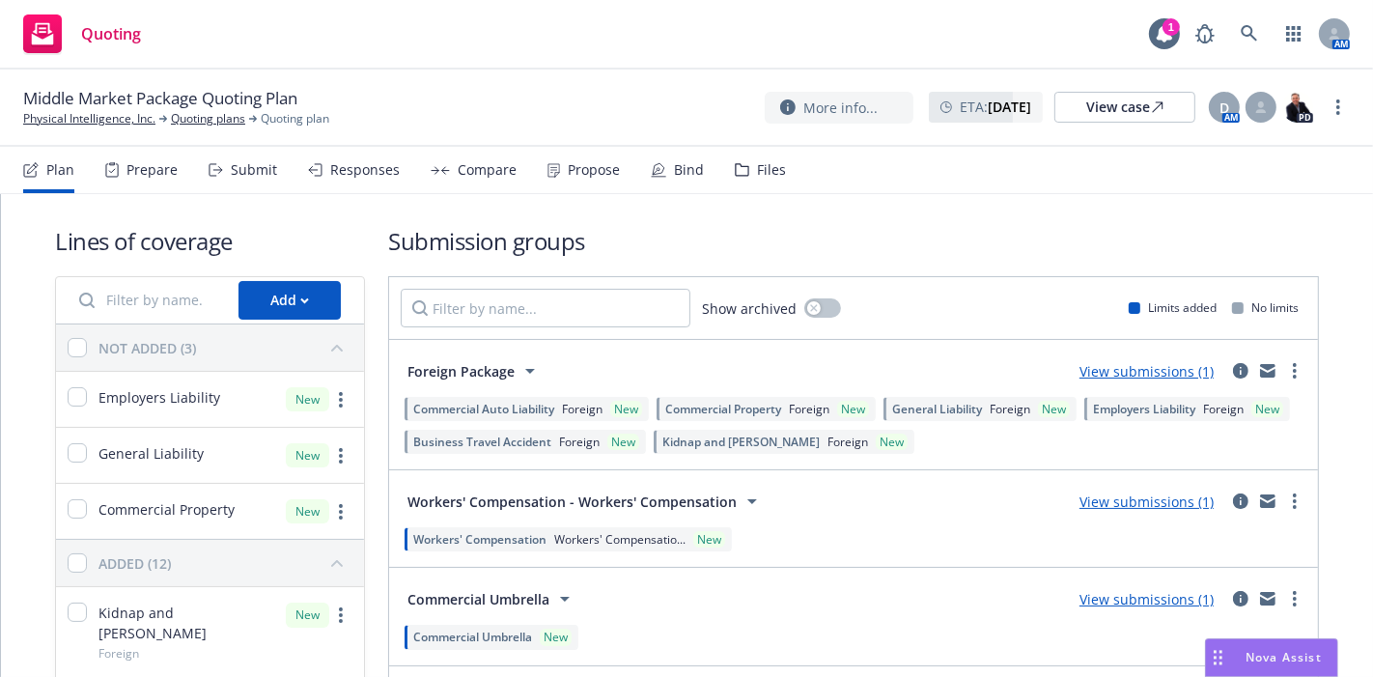
click at [483, 162] on div "Compare" at bounding box center [487, 169] width 59 height 15
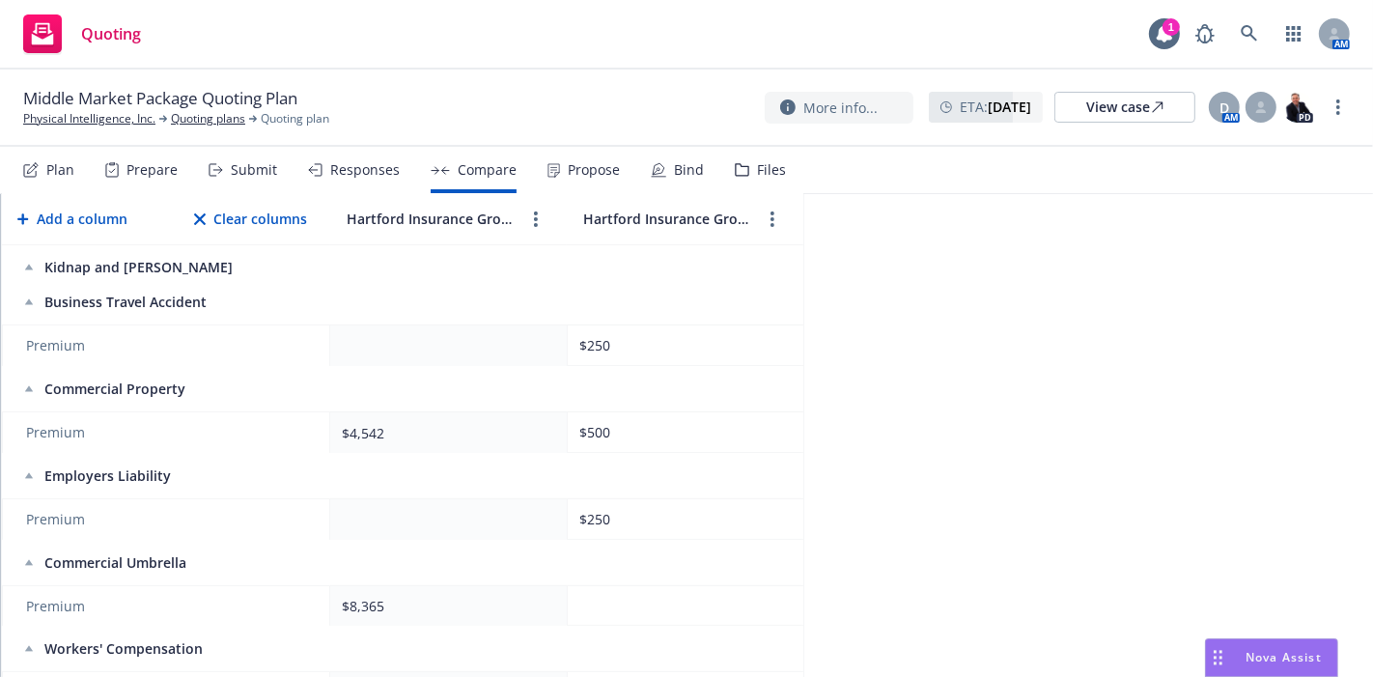
scroll to position [357, 0]
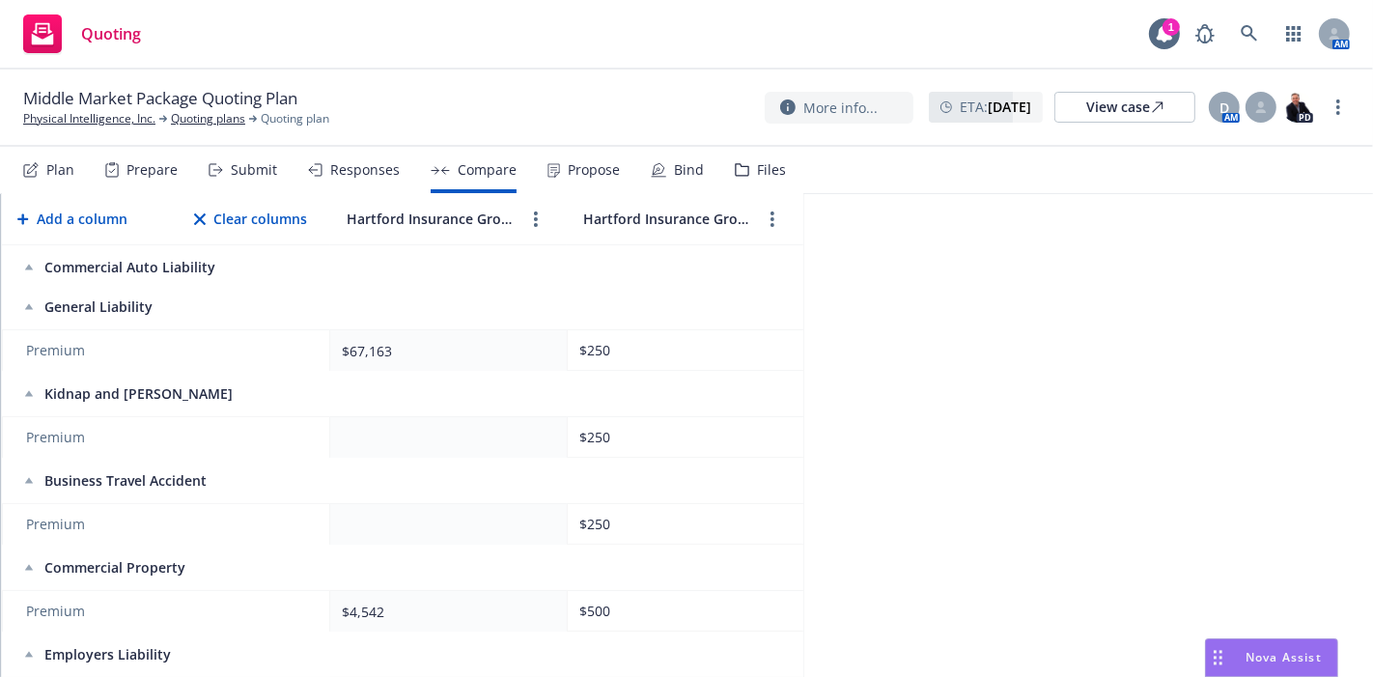
click at [889, 398] on div "Foreign Package Export to Excel Add a column Clear columns Hartford Insurance G…" at bounding box center [687, 435] width 1372 height 483
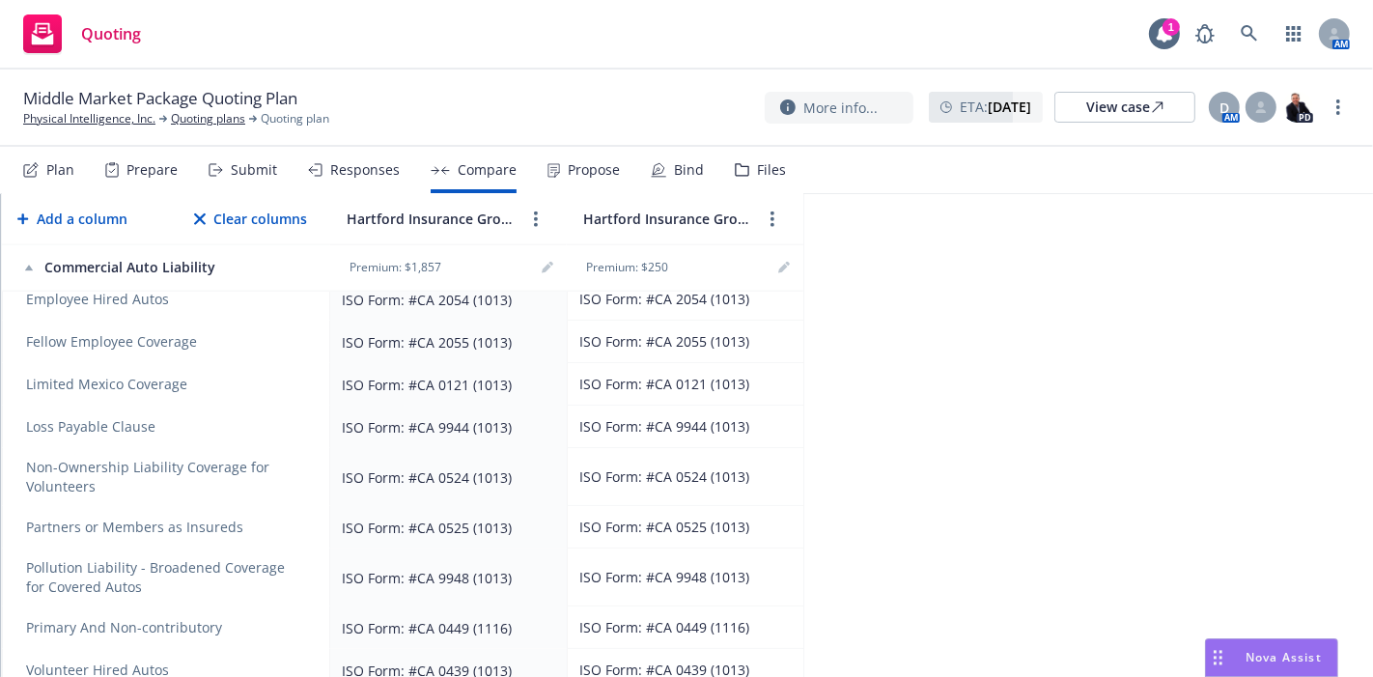
scroll to position [0, 0]
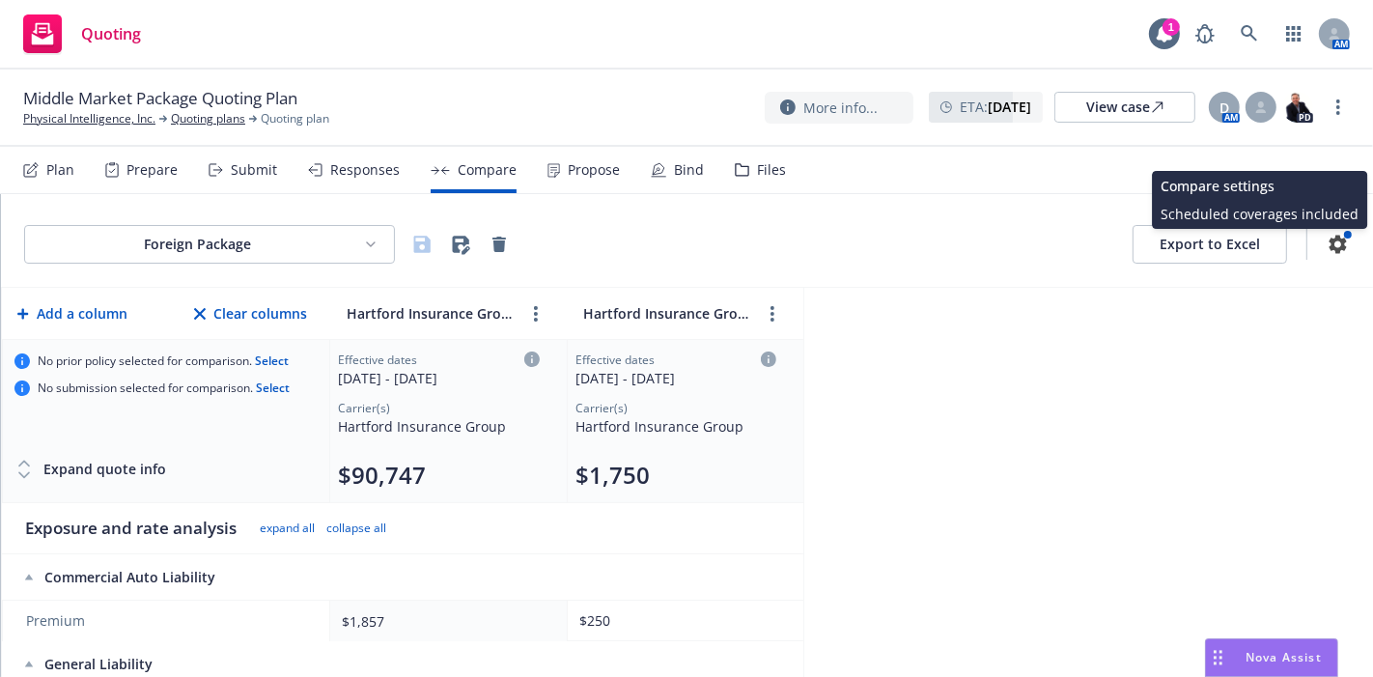
click at [1330, 241] on icon "button" at bounding box center [1338, 244] width 17 height 18
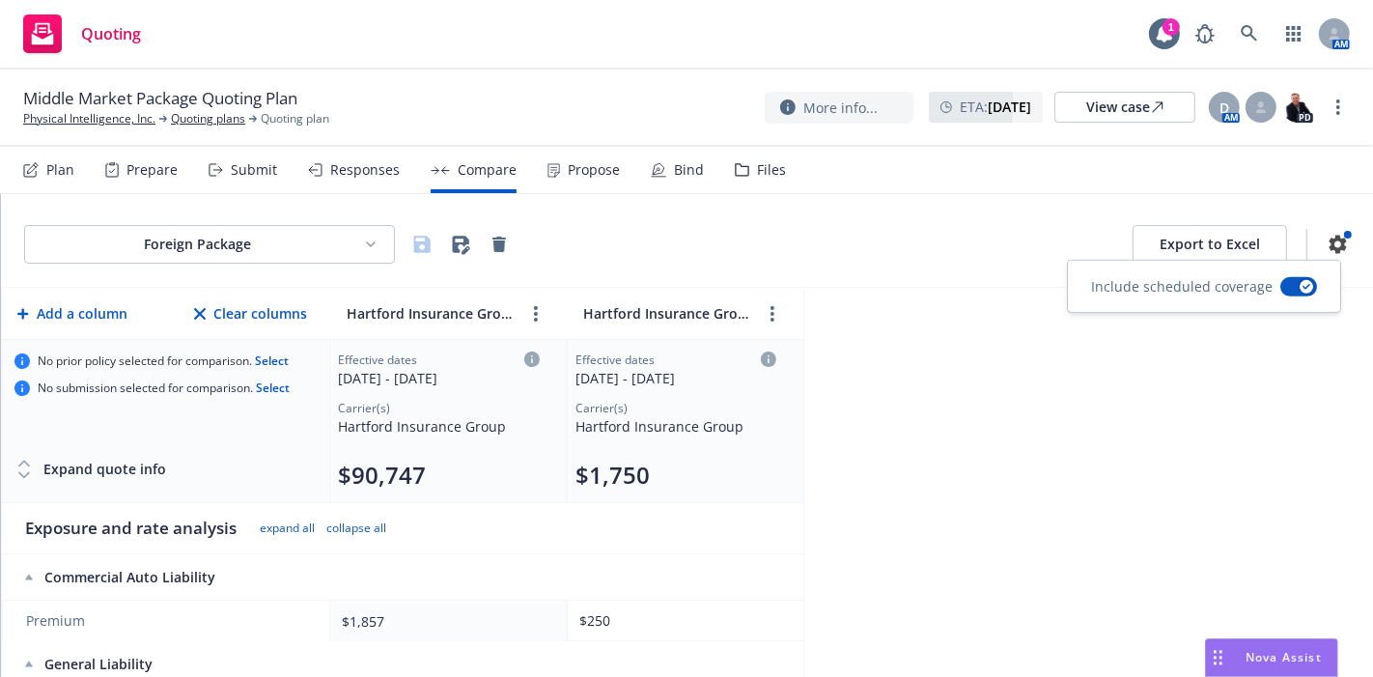
click at [866, 248] on div "Foreign Package Export to Excel" at bounding box center [687, 244] width 1326 height 39
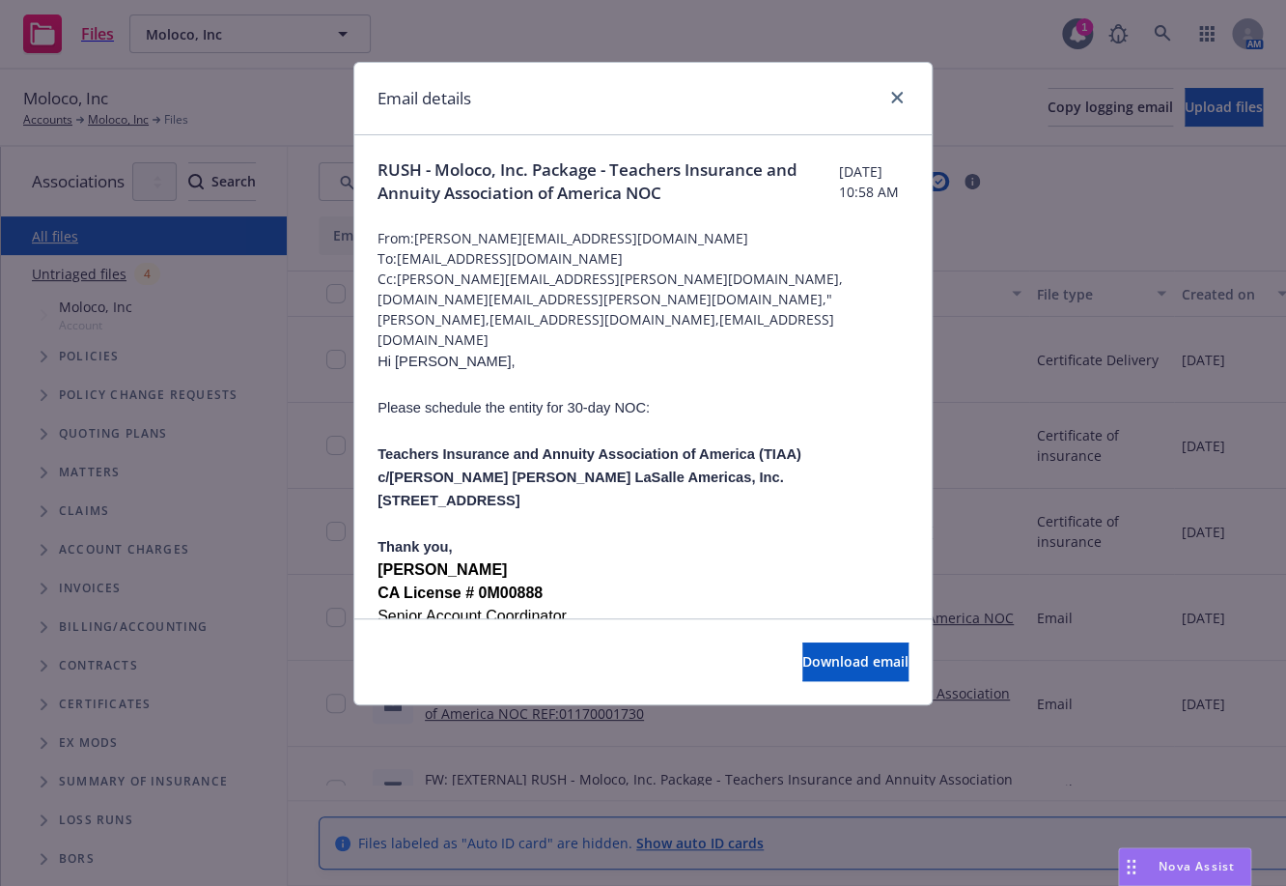
scroll to position [2503, 0]
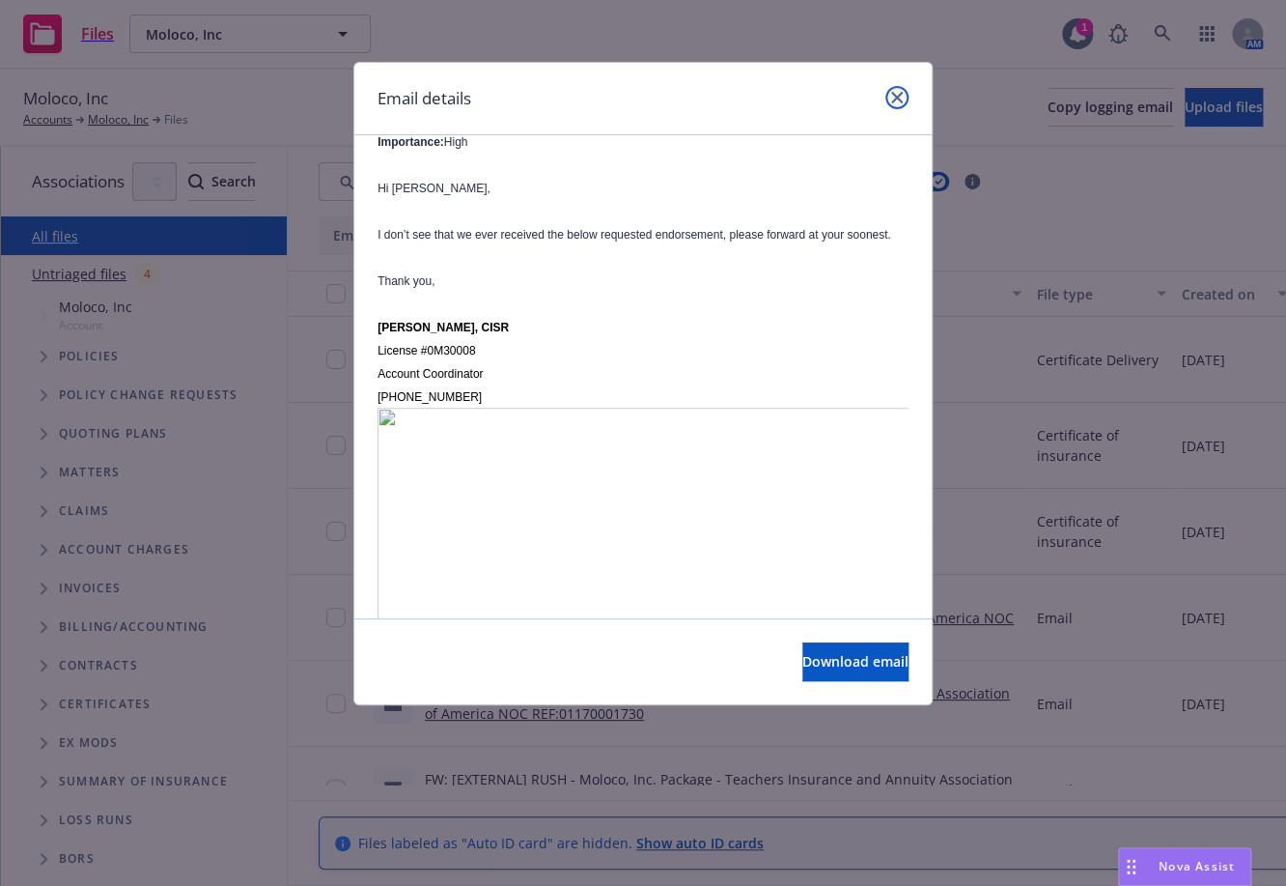
click at [896, 98] on icon "close" at bounding box center [897, 98] width 12 height 12
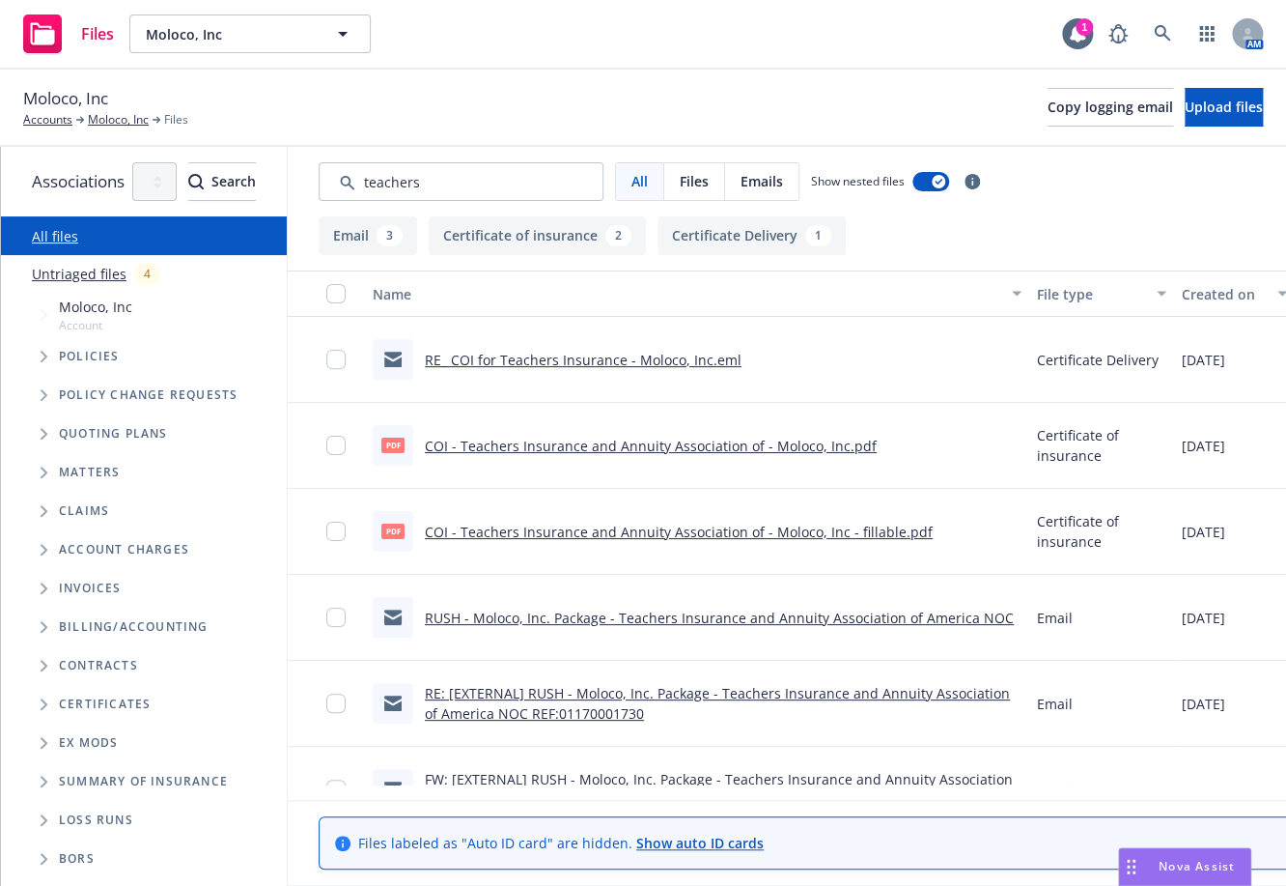
click at [685, 77] on div "Moloco, Inc Accounts Moloco, Inc Files Copy logging email Upload files" at bounding box center [643, 108] width 1286 height 77
